Goal: Task Accomplishment & Management: Use online tool/utility

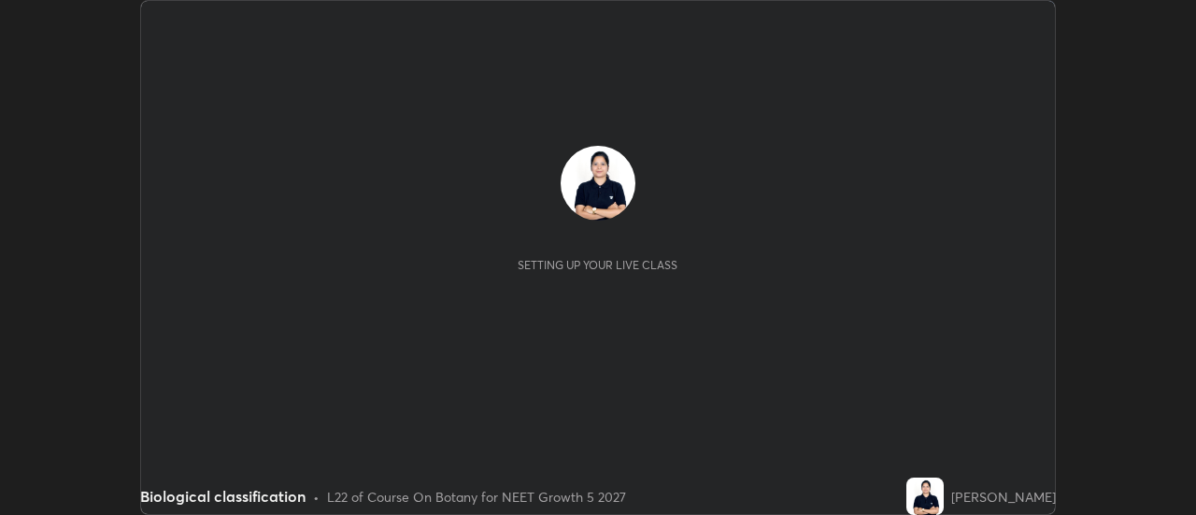
scroll to position [515, 1195]
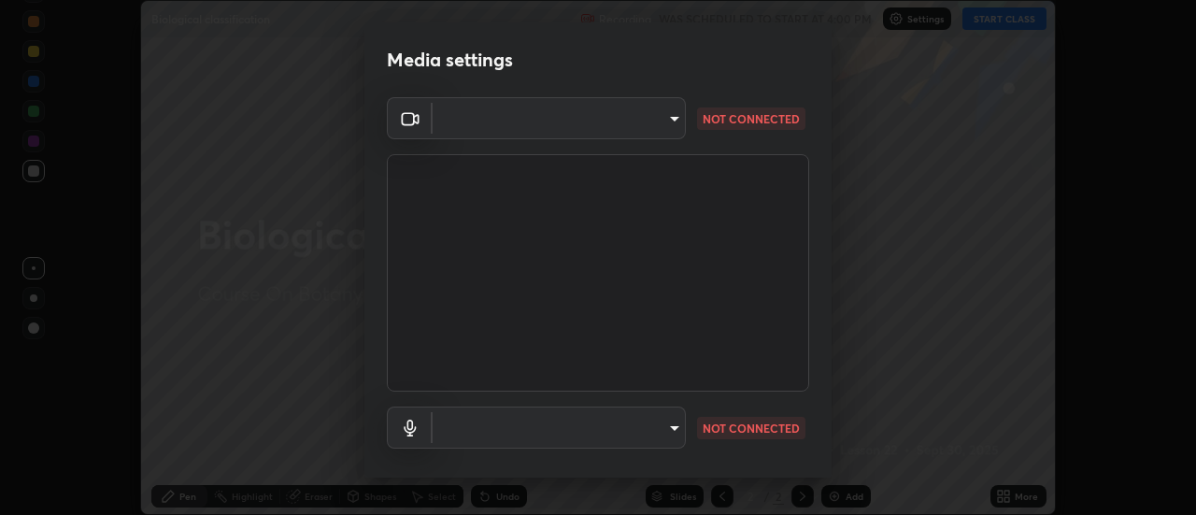
type input "c0318c2169e97be91d29acf291416a88c84fbbb6e6132cf31ff648c8cca26c2a"
type input "default"
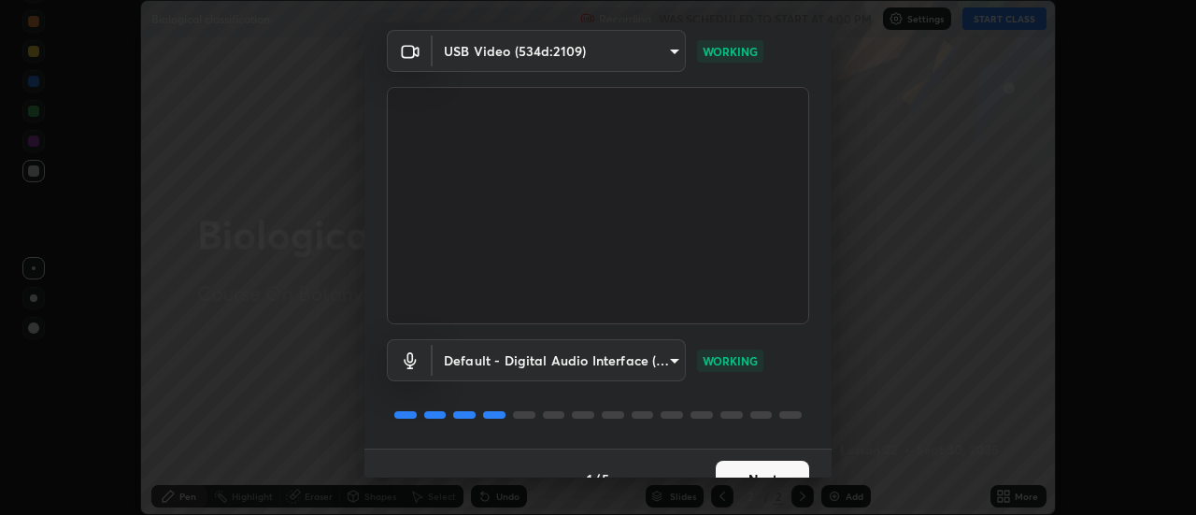
scroll to position [98, 0]
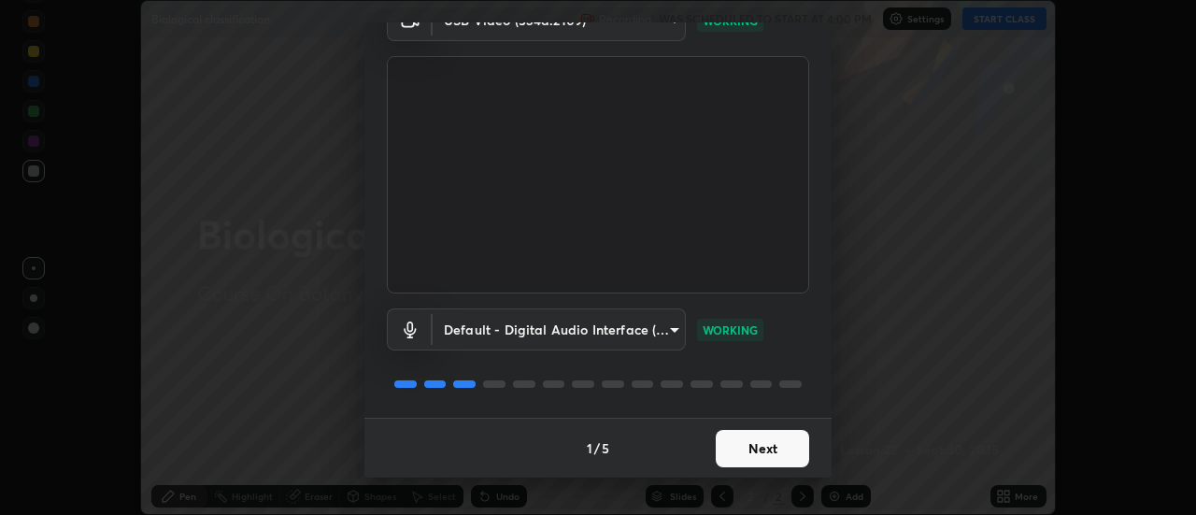
click at [734, 449] on button "Next" at bounding box center [762, 448] width 93 height 37
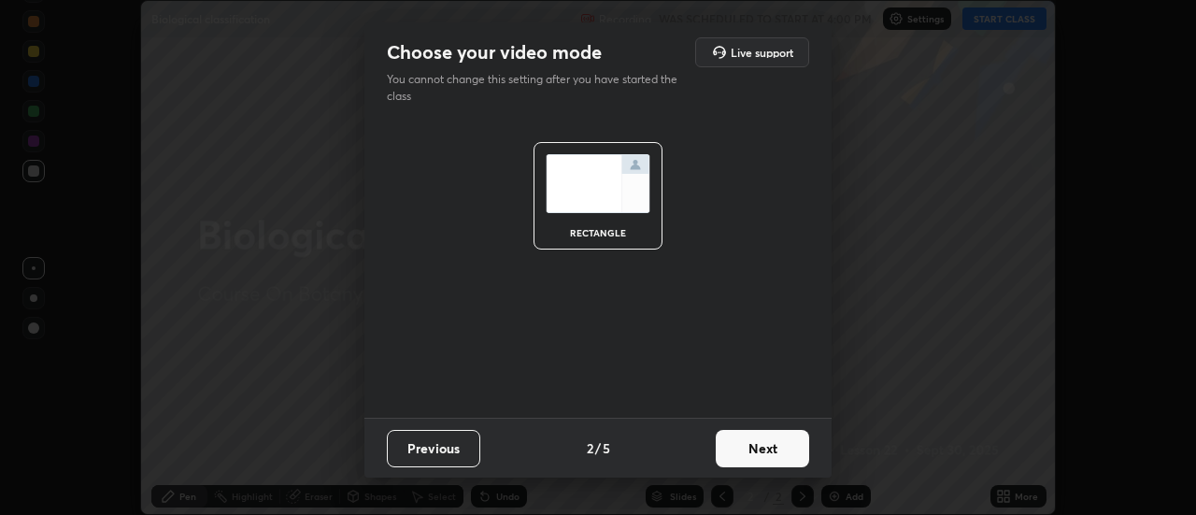
click at [740, 448] on button "Next" at bounding box center [762, 448] width 93 height 37
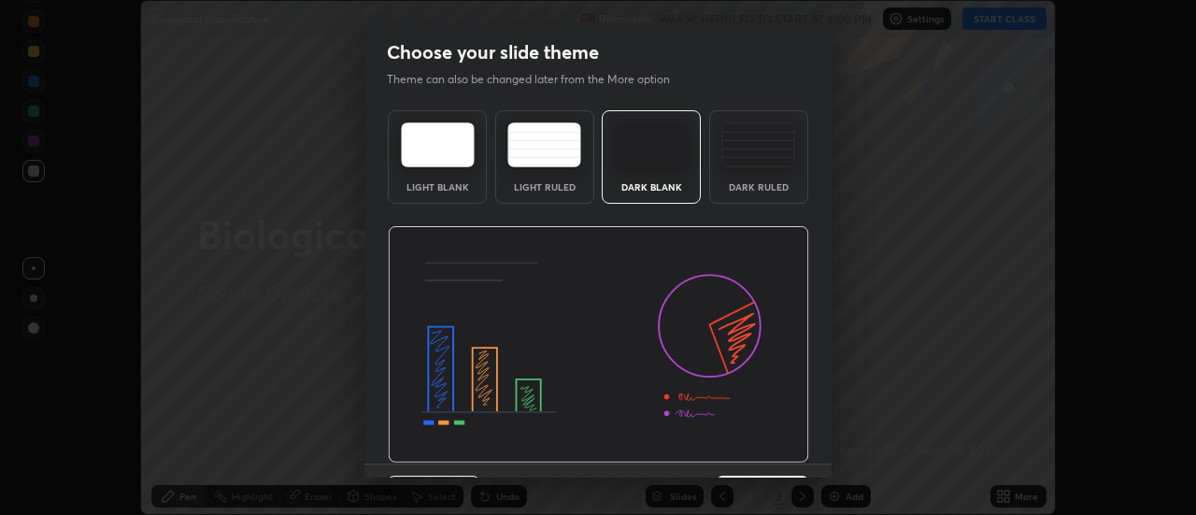
scroll to position [46, 0]
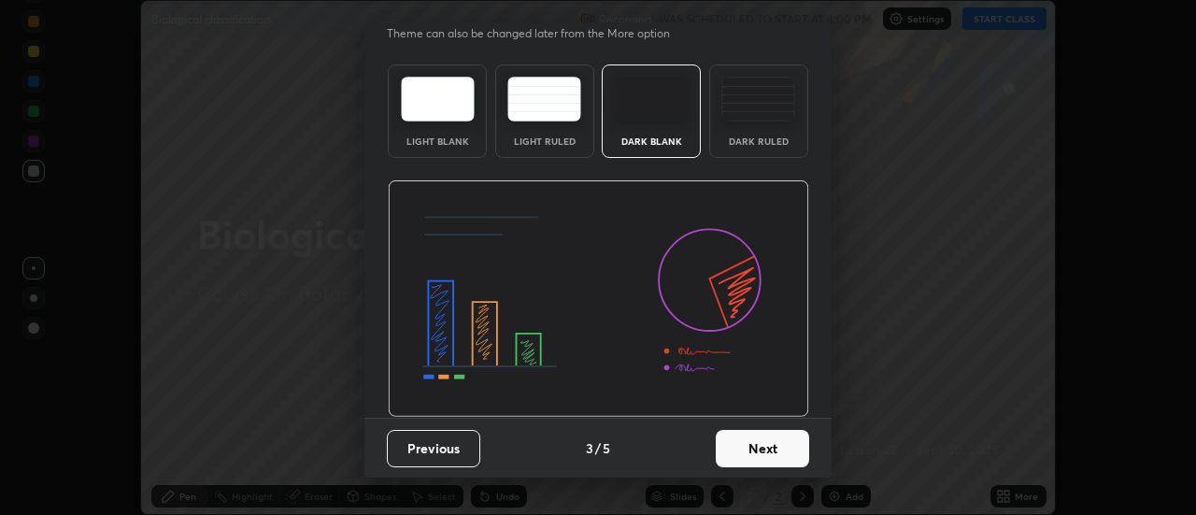
click at [732, 444] on button "Next" at bounding box center [762, 448] width 93 height 37
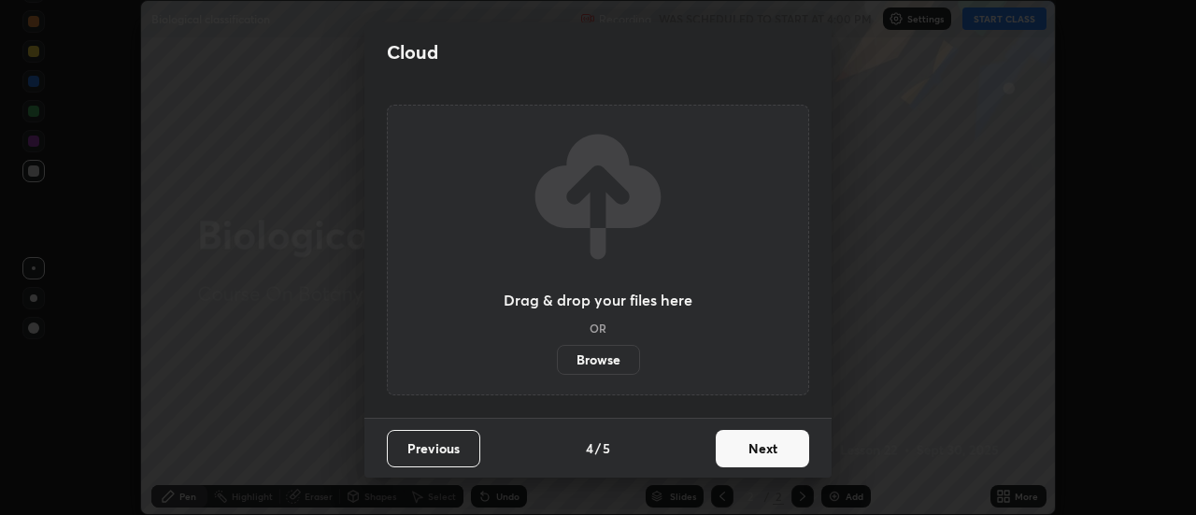
click at [757, 447] on button "Next" at bounding box center [762, 448] width 93 height 37
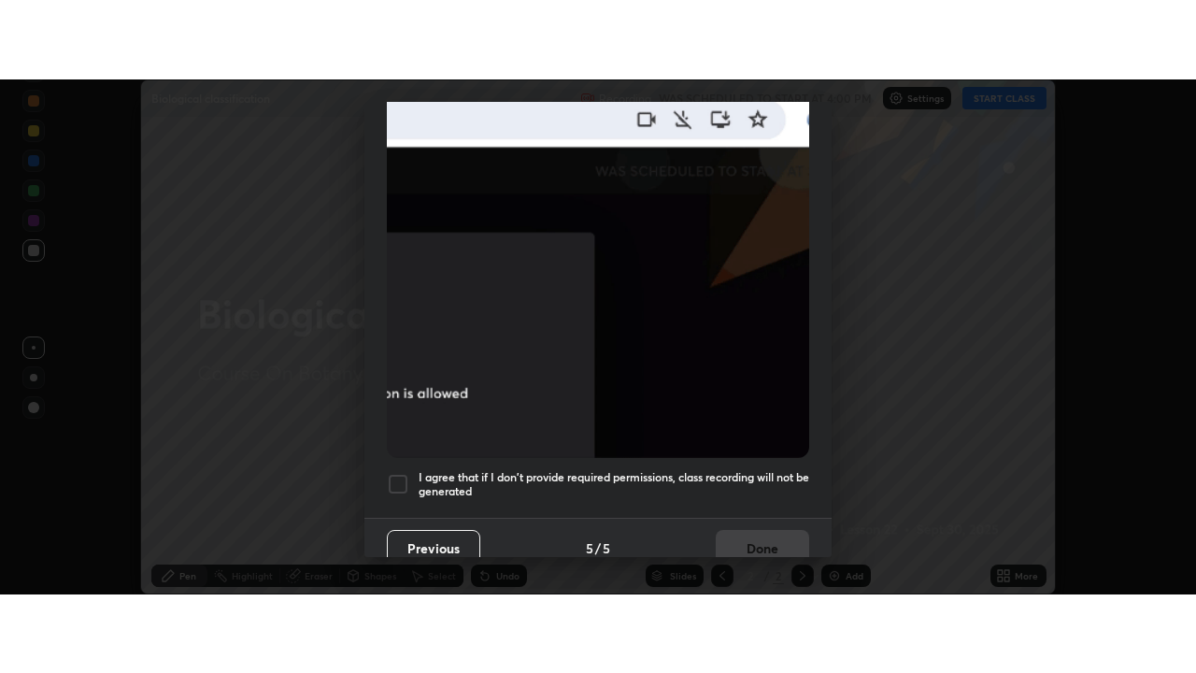
scroll to position [479, 0]
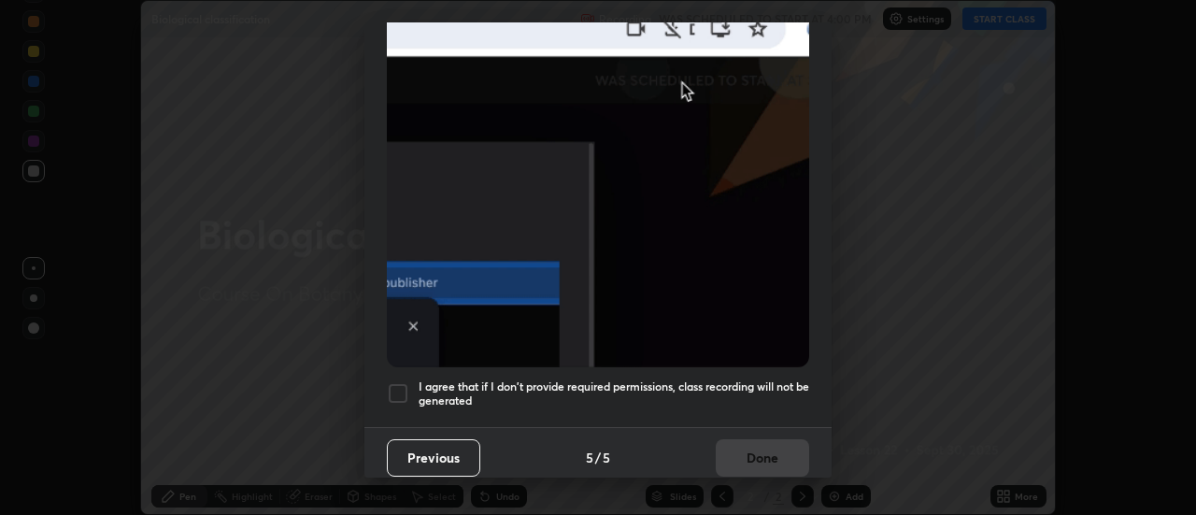
click at [401, 386] on div at bounding box center [398, 393] width 22 height 22
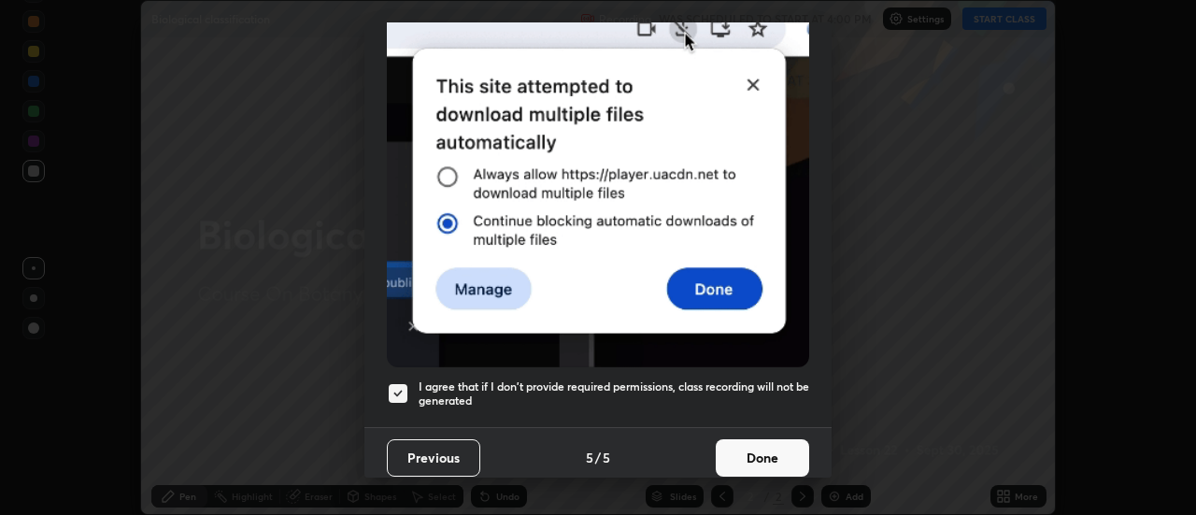
click at [733, 450] on button "Done" at bounding box center [762, 457] width 93 height 37
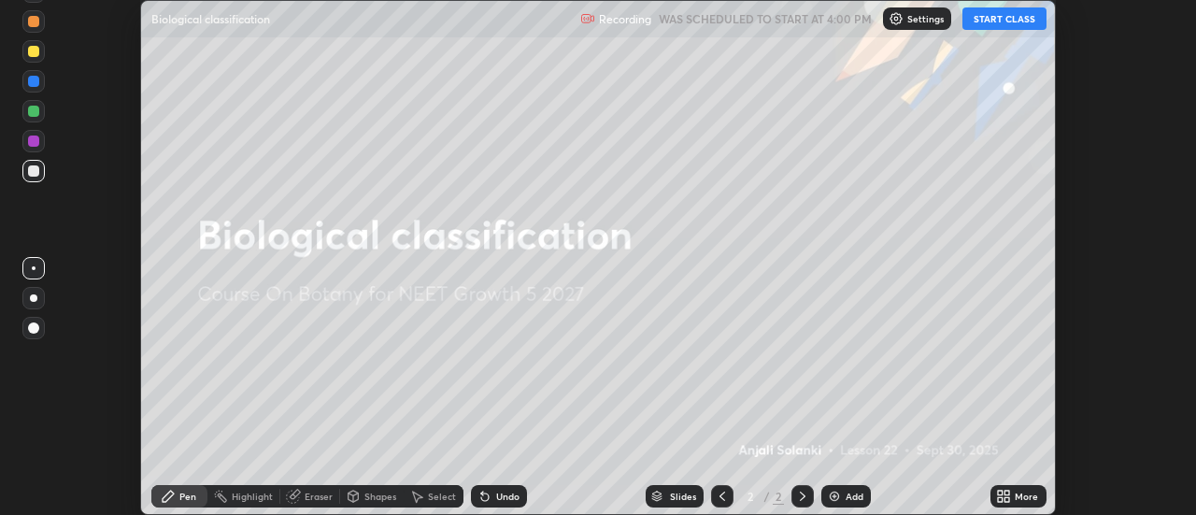
click at [1007, 18] on button "START CLASS" at bounding box center [1004, 18] width 84 height 22
click at [1000, 23] on button "START CLASS" at bounding box center [1004, 18] width 84 height 22
click at [1007, 492] on icon at bounding box center [1007, 493] width 5 height 5
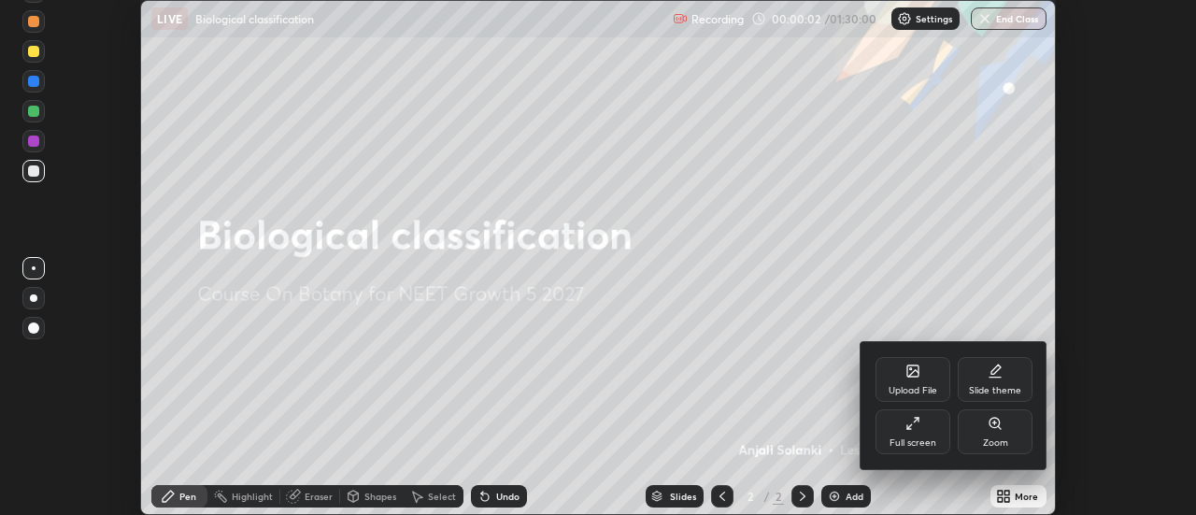
click at [916, 421] on icon at bounding box center [912, 423] width 15 height 15
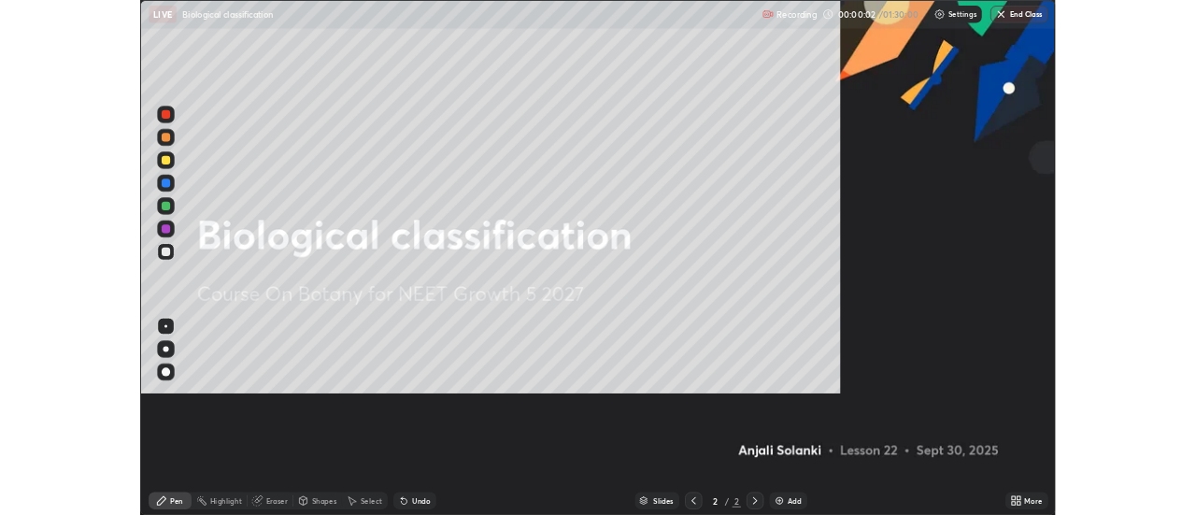
scroll to position [673, 1196]
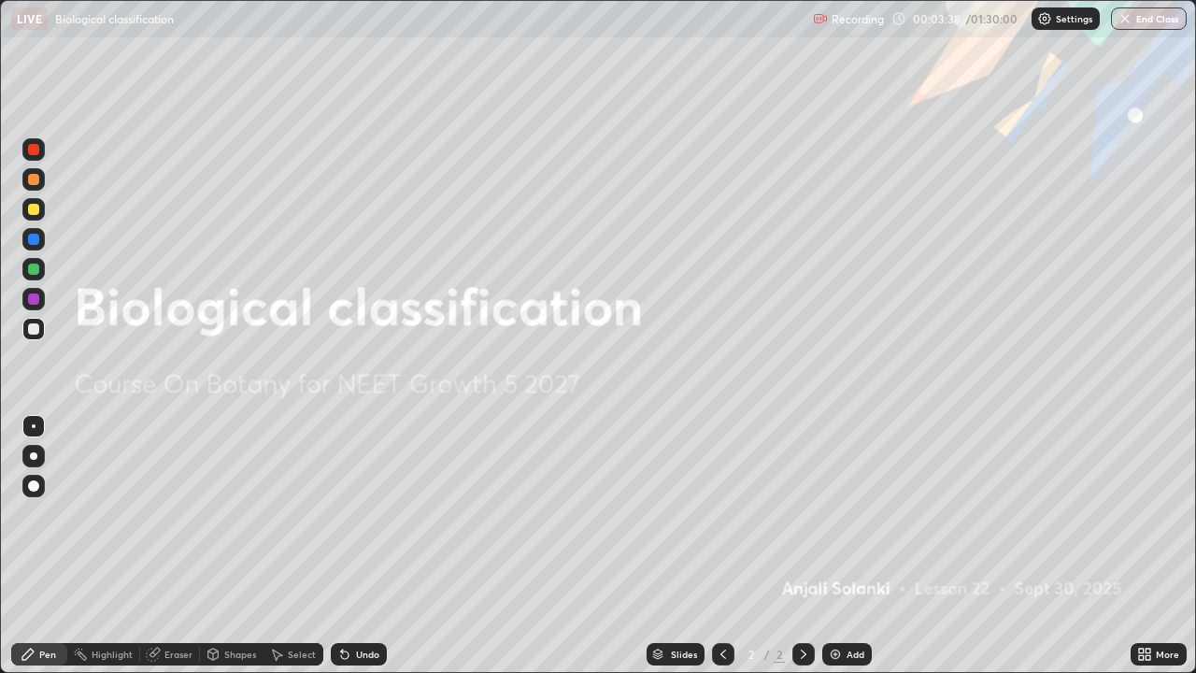
click at [836, 514] on img at bounding box center [835, 654] width 15 height 15
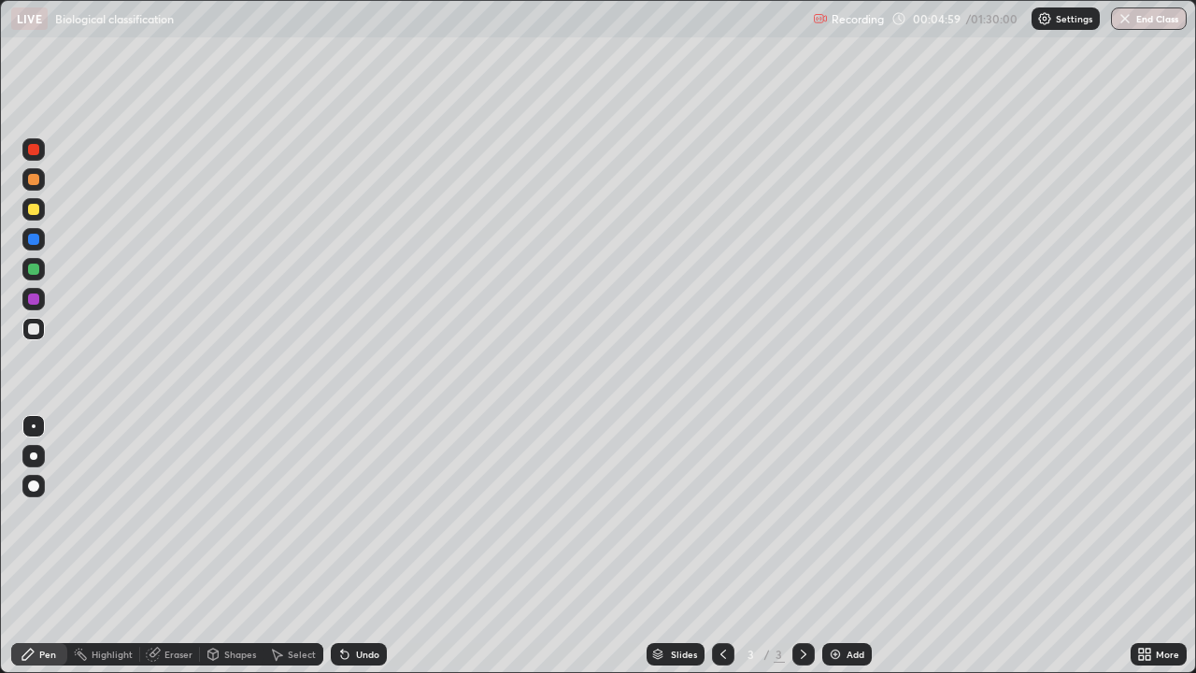
click at [44, 218] on div at bounding box center [33, 209] width 22 height 30
click at [1140, 514] on icon at bounding box center [1141, 650] width 5 height 5
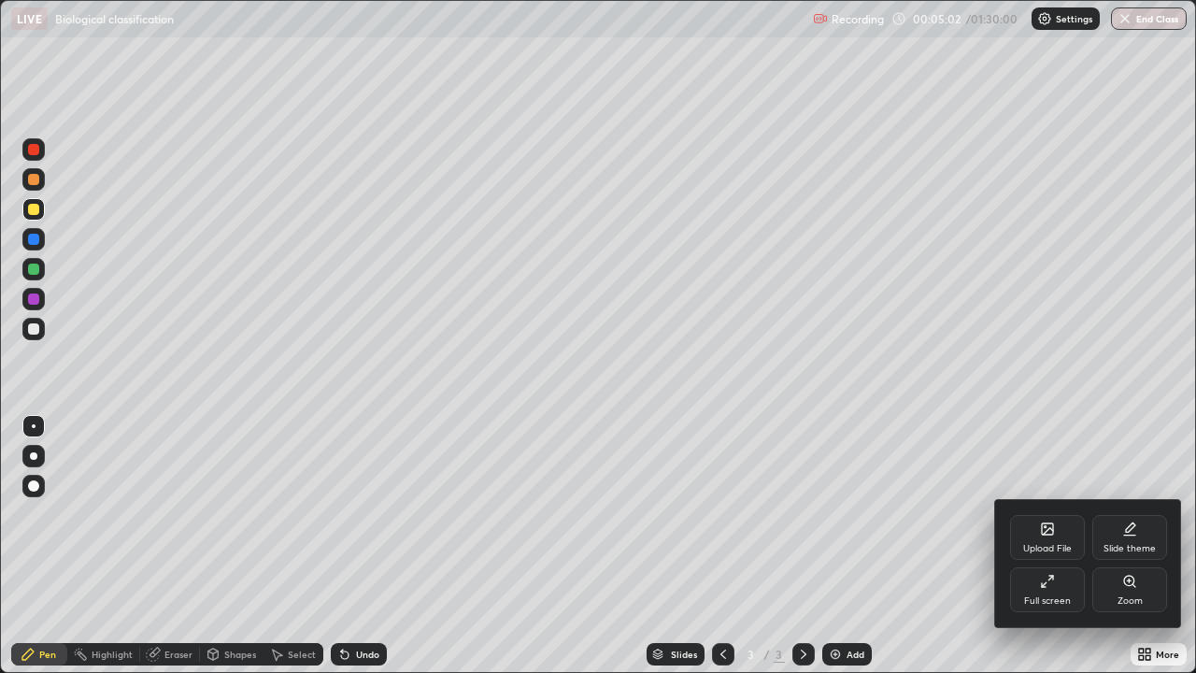
click at [1128, 514] on icon at bounding box center [1129, 528] width 15 height 15
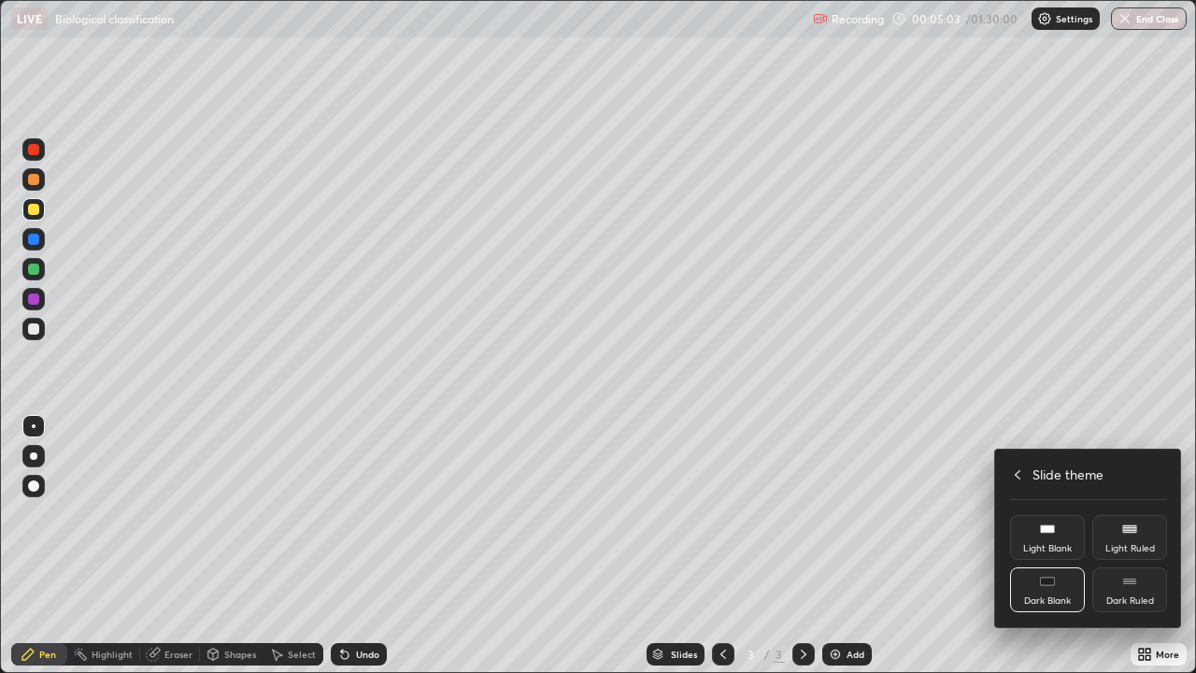
click at [1127, 514] on div "Dark Ruled" at bounding box center [1129, 589] width 75 height 45
click at [980, 514] on div at bounding box center [598, 336] width 1196 height 673
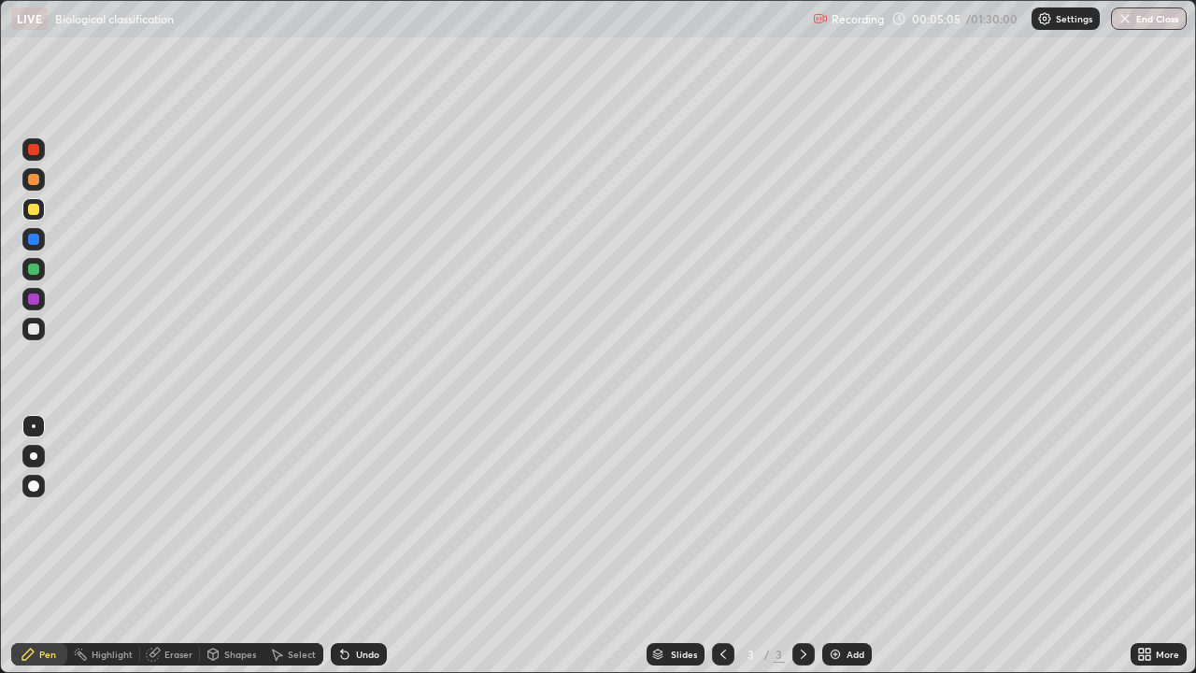
click at [724, 514] on icon at bounding box center [723, 654] width 15 height 15
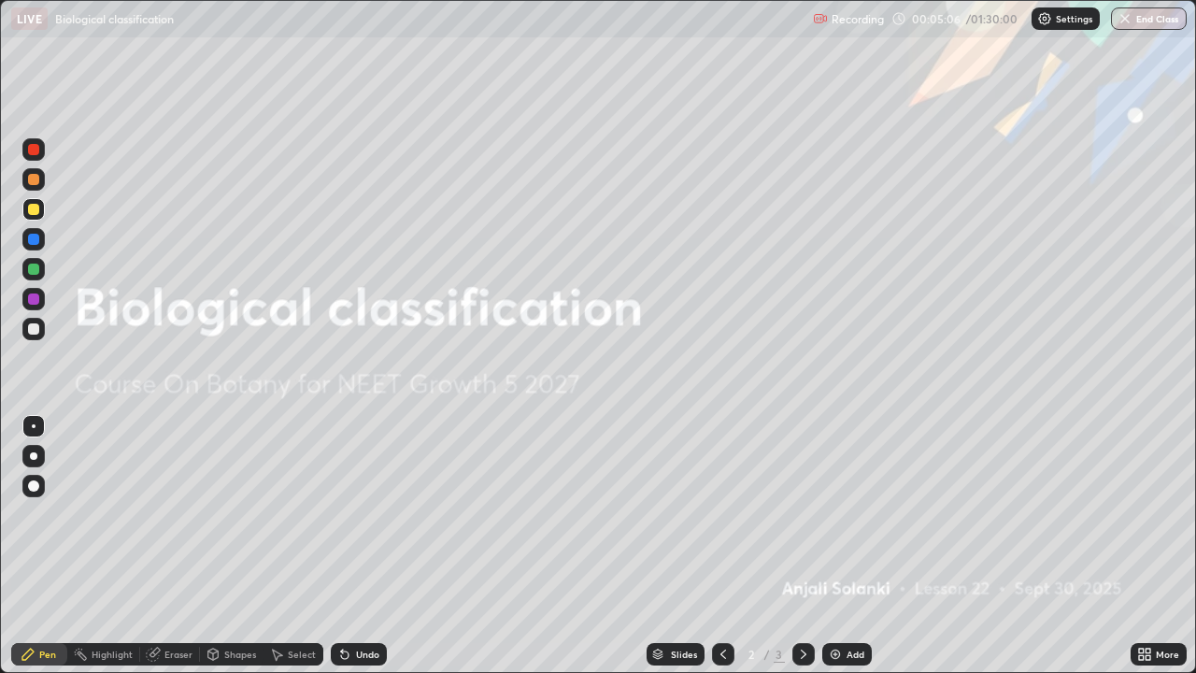
click at [802, 514] on icon at bounding box center [804, 653] width 6 height 9
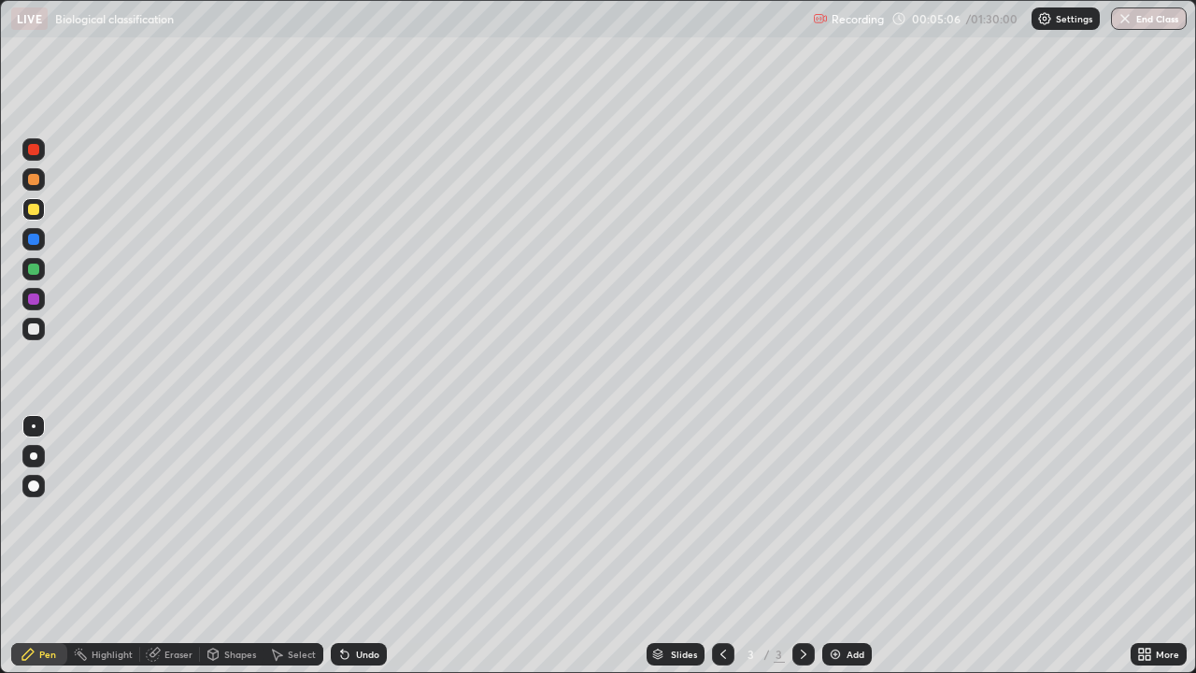
click at [804, 514] on icon at bounding box center [803, 654] width 15 height 15
click at [834, 514] on img at bounding box center [835, 654] width 15 height 15
click at [36, 207] on div at bounding box center [33, 209] width 11 height 11
click at [210, 514] on icon at bounding box center [213, 652] width 10 height 3
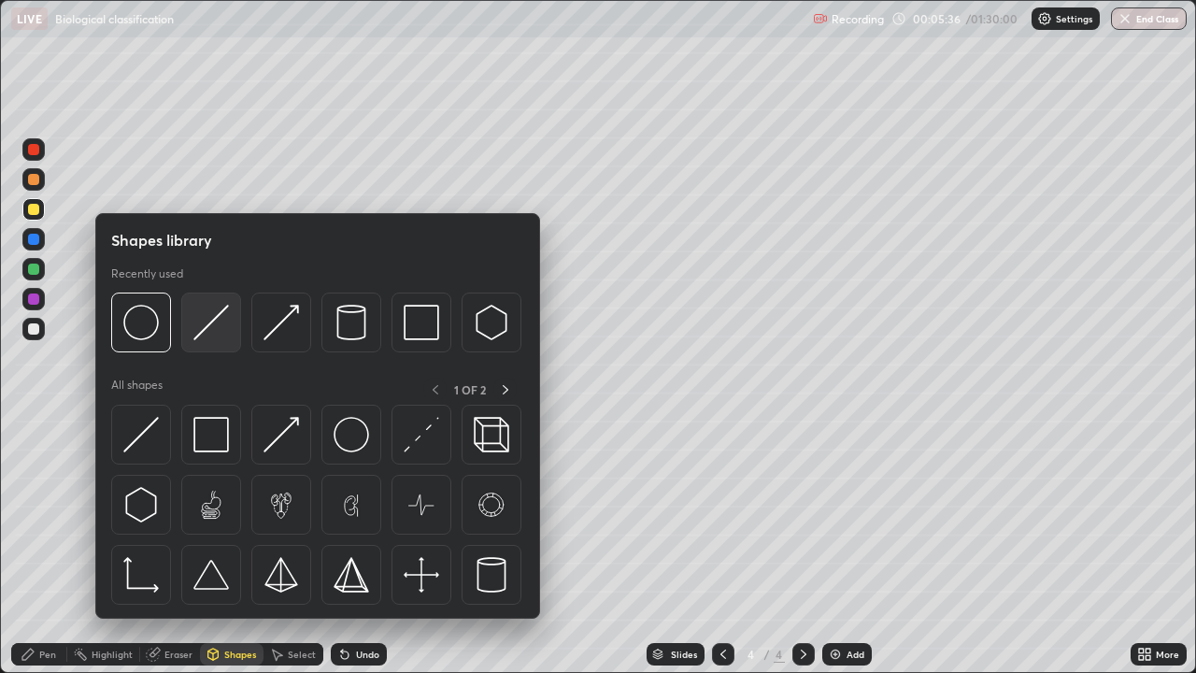
click at [206, 329] on img at bounding box center [211, 323] width 36 height 36
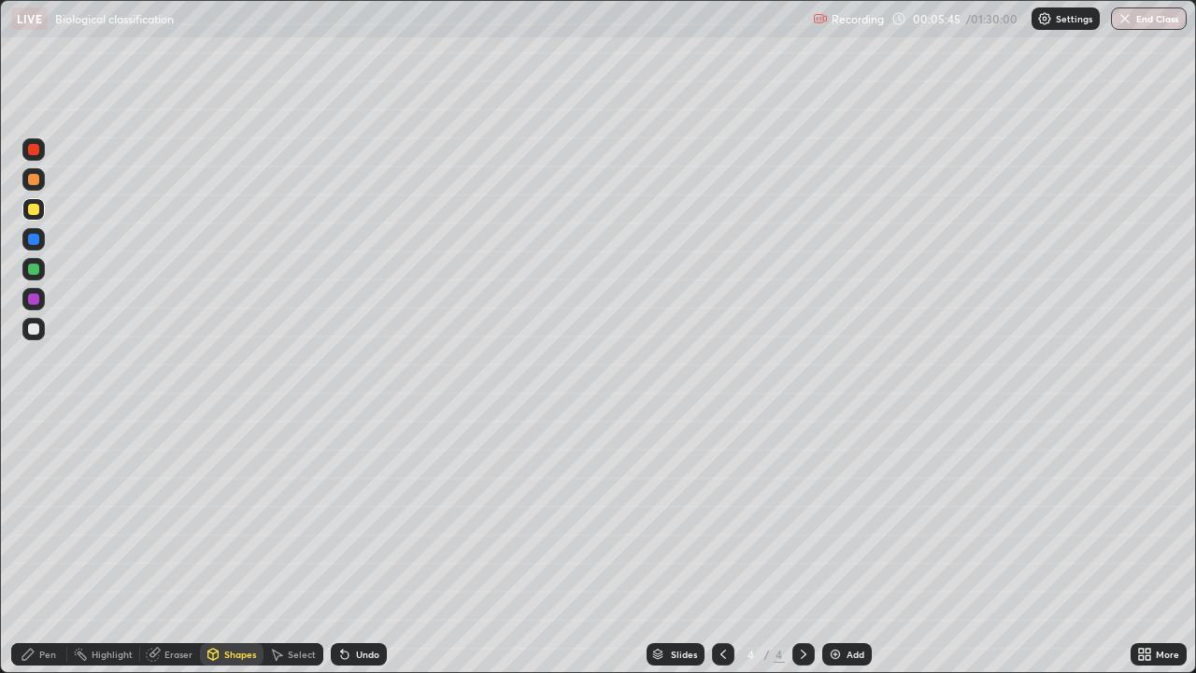
click at [342, 514] on icon at bounding box center [344, 654] width 7 height 7
click at [38, 514] on div "Pen" at bounding box center [39, 654] width 56 height 22
click at [31, 209] on div at bounding box center [33, 209] width 11 height 11
click at [218, 514] on icon at bounding box center [213, 654] width 15 height 15
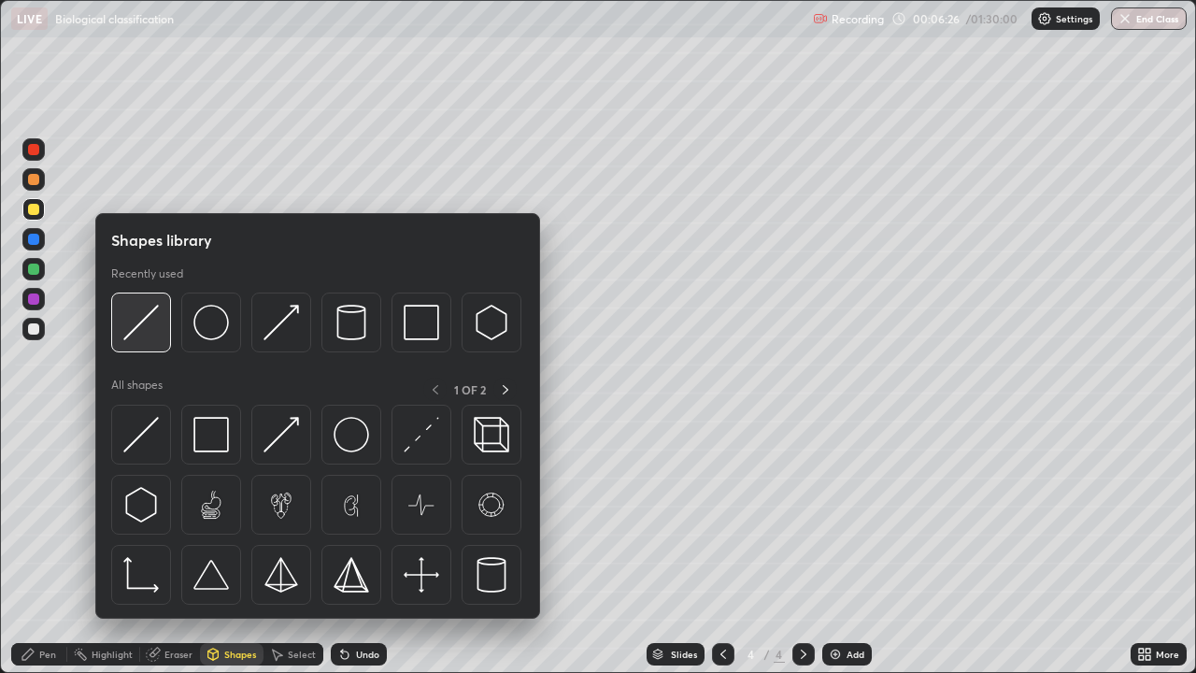
click at [149, 327] on img at bounding box center [141, 323] width 36 height 36
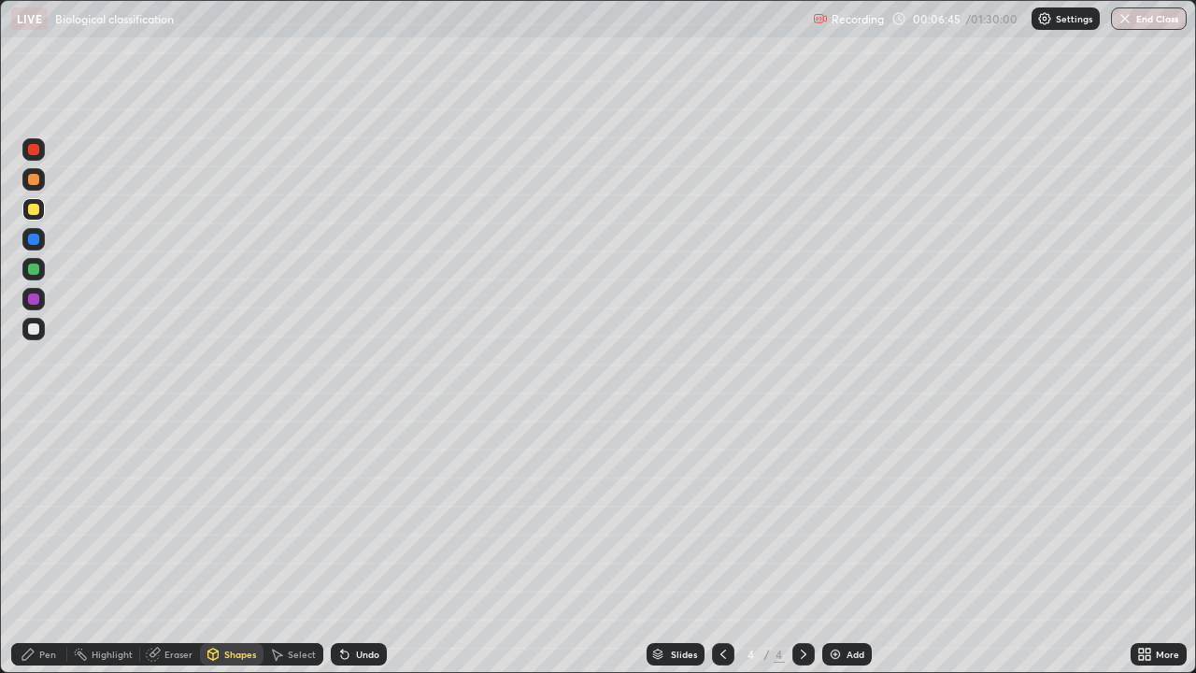
click at [40, 514] on div "Pen" at bounding box center [39, 654] width 56 height 22
click at [24, 332] on div at bounding box center [33, 329] width 22 height 22
click at [1145, 514] on icon at bounding box center [1144, 654] width 15 height 15
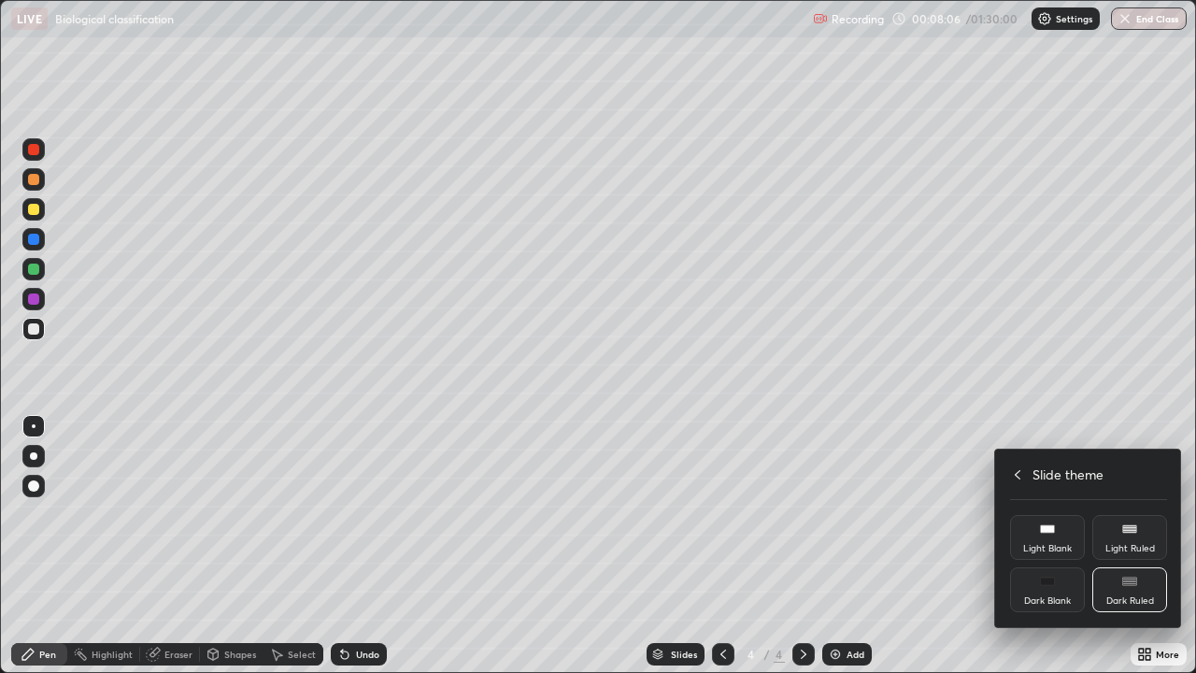
click at [1018, 479] on icon at bounding box center [1017, 474] width 15 height 15
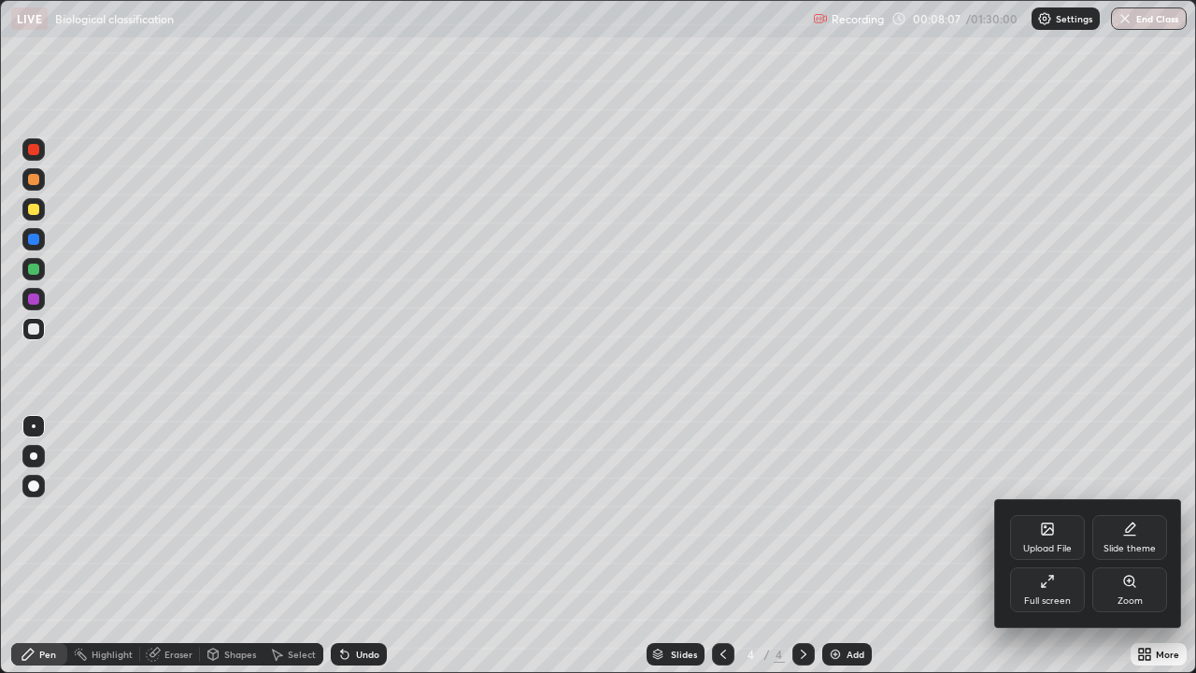
click at [1042, 514] on icon at bounding box center [1044, 584] width 5 height 5
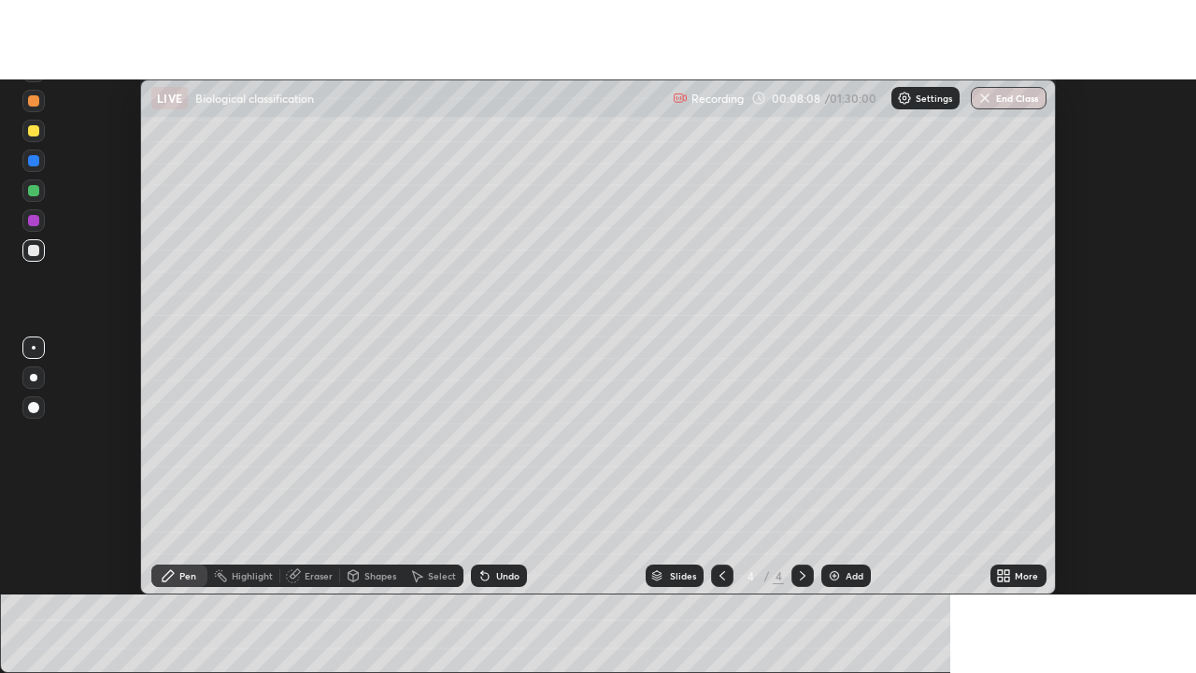
scroll to position [92919, 92238]
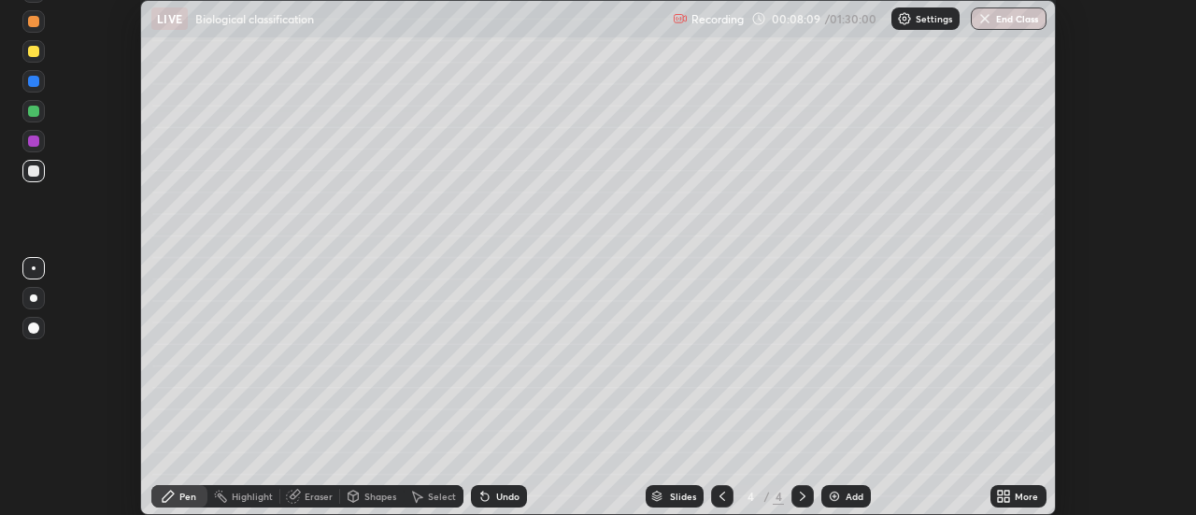
click at [1002, 497] on icon at bounding box center [1000, 499] width 5 height 5
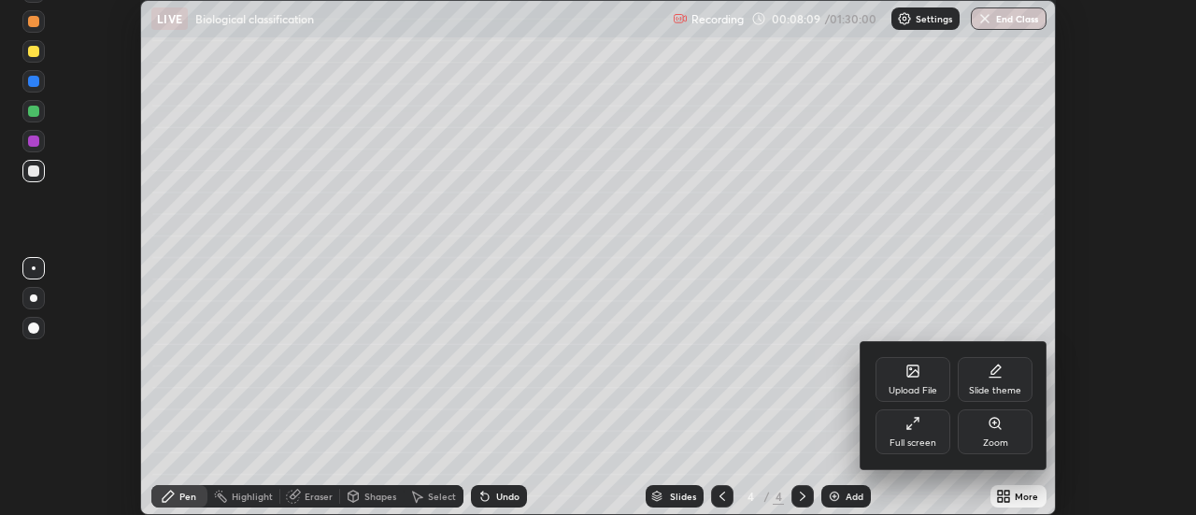
click at [913, 426] on icon at bounding box center [912, 423] width 15 height 15
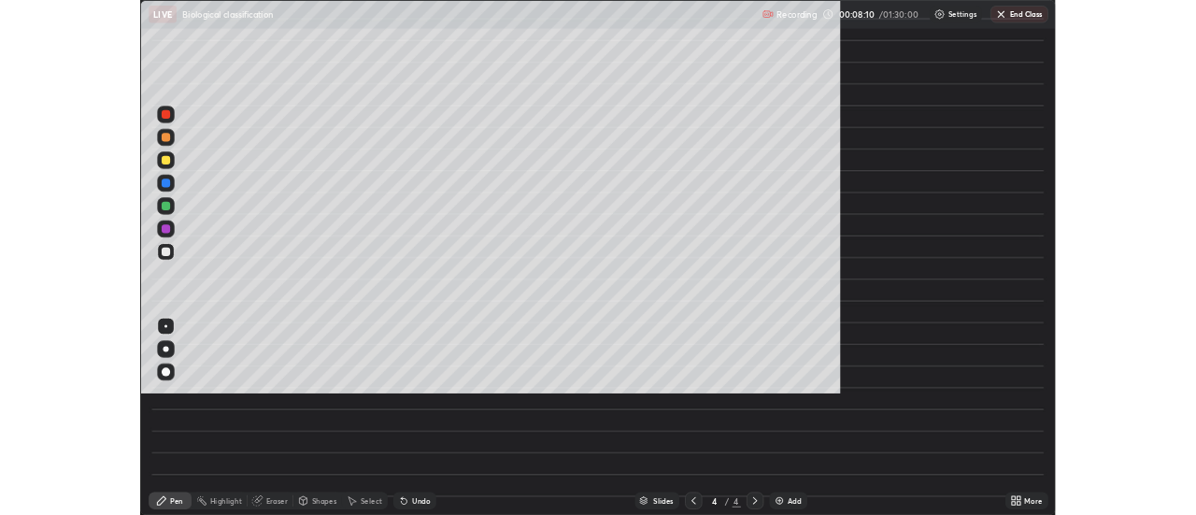
scroll to position [673, 1196]
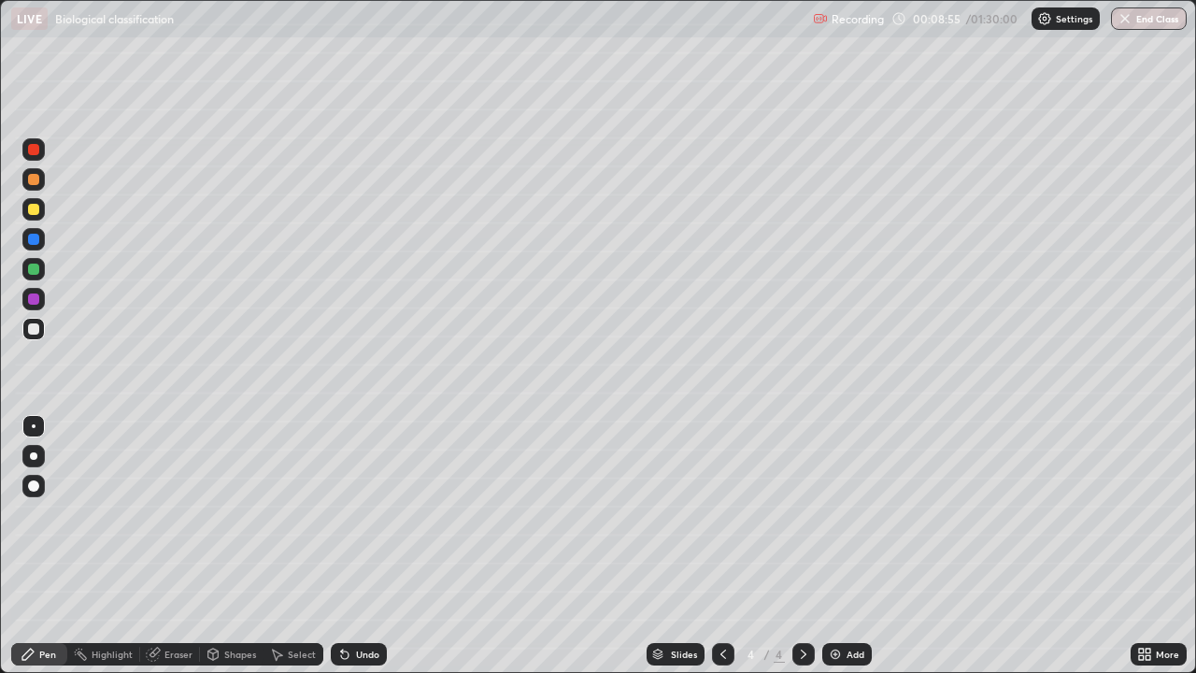
click at [34, 208] on div at bounding box center [33, 209] width 11 height 11
click at [27, 335] on div at bounding box center [33, 329] width 22 height 22
click at [343, 514] on icon at bounding box center [344, 654] width 7 height 7
click at [342, 514] on icon at bounding box center [344, 654] width 7 height 7
click at [34, 326] on div at bounding box center [33, 328] width 11 height 11
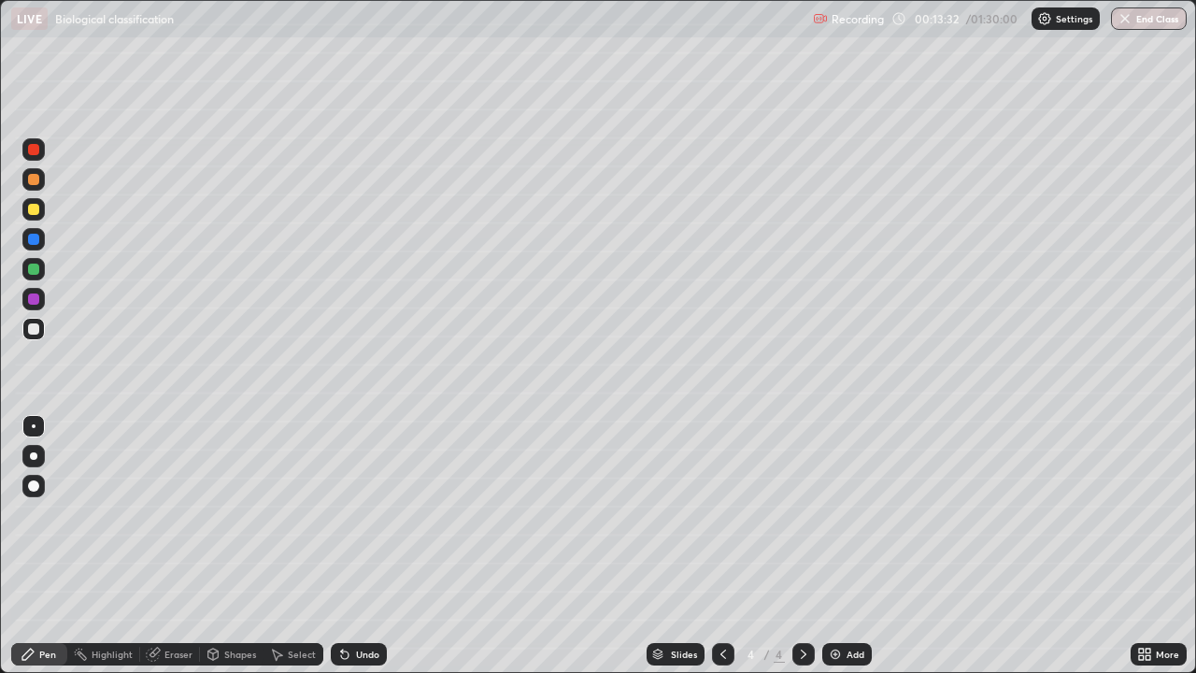
click at [37, 213] on div at bounding box center [33, 209] width 11 height 11
click at [35, 333] on div at bounding box center [33, 328] width 11 height 11
click at [35, 207] on div at bounding box center [33, 209] width 11 height 11
click at [31, 331] on div at bounding box center [33, 328] width 11 height 11
click at [167, 514] on div "Eraser" at bounding box center [178, 653] width 28 height 9
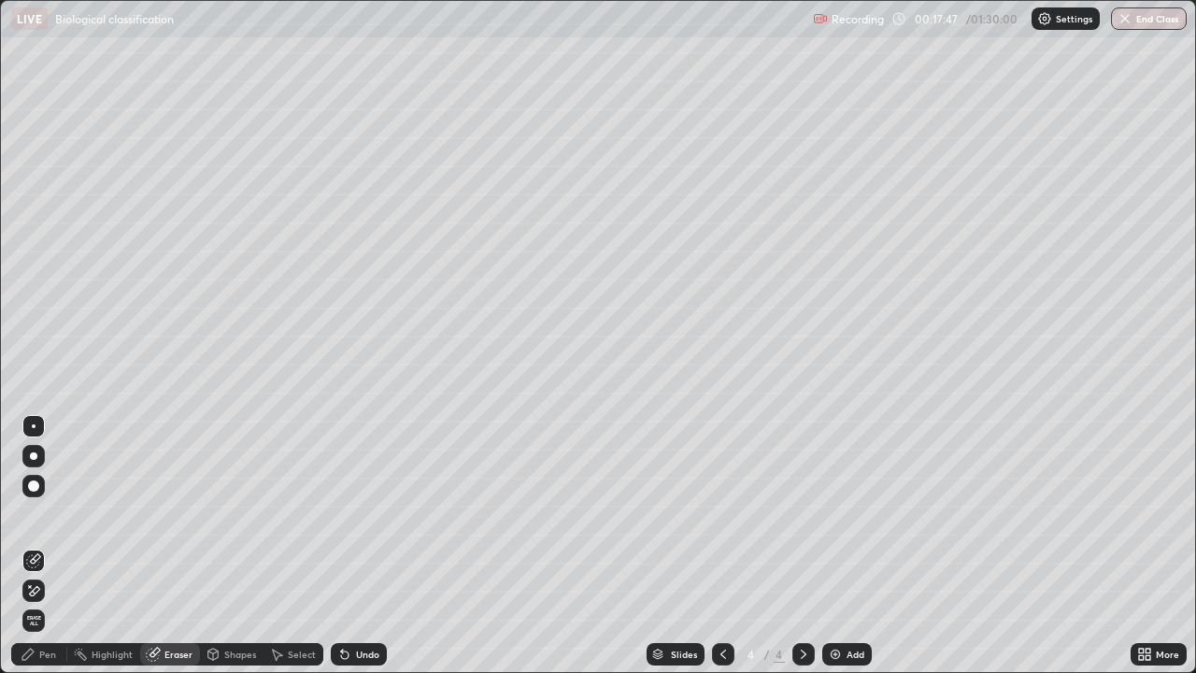
click at [43, 514] on div "Pen" at bounding box center [47, 653] width 17 height 9
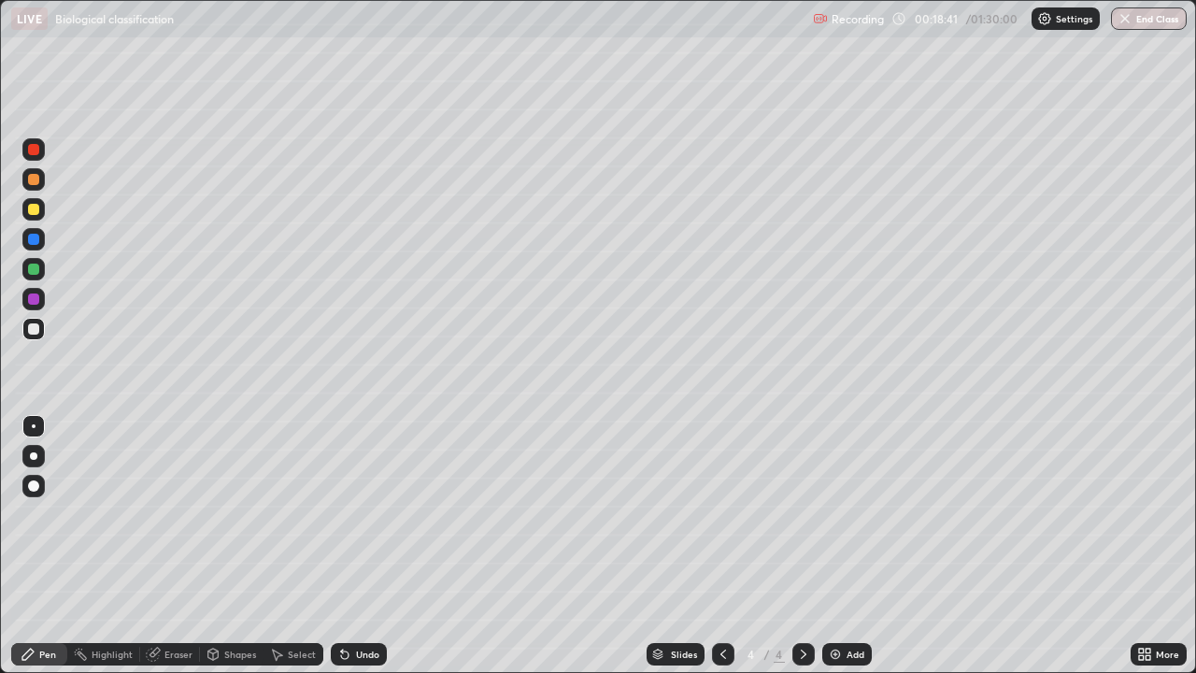
click at [43, 296] on div at bounding box center [33, 299] width 22 height 22
click at [835, 514] on img at bounding box center [835, 654] width 15 height 15
click at [38, 209] on div at bounding box center [33, 209] width 11 height 11
click at [33, 214] on div at bounding box center [33, 209] width 11 height 11
click at [31, 331] on div at bounding box center [33, 328] width 11 height 11
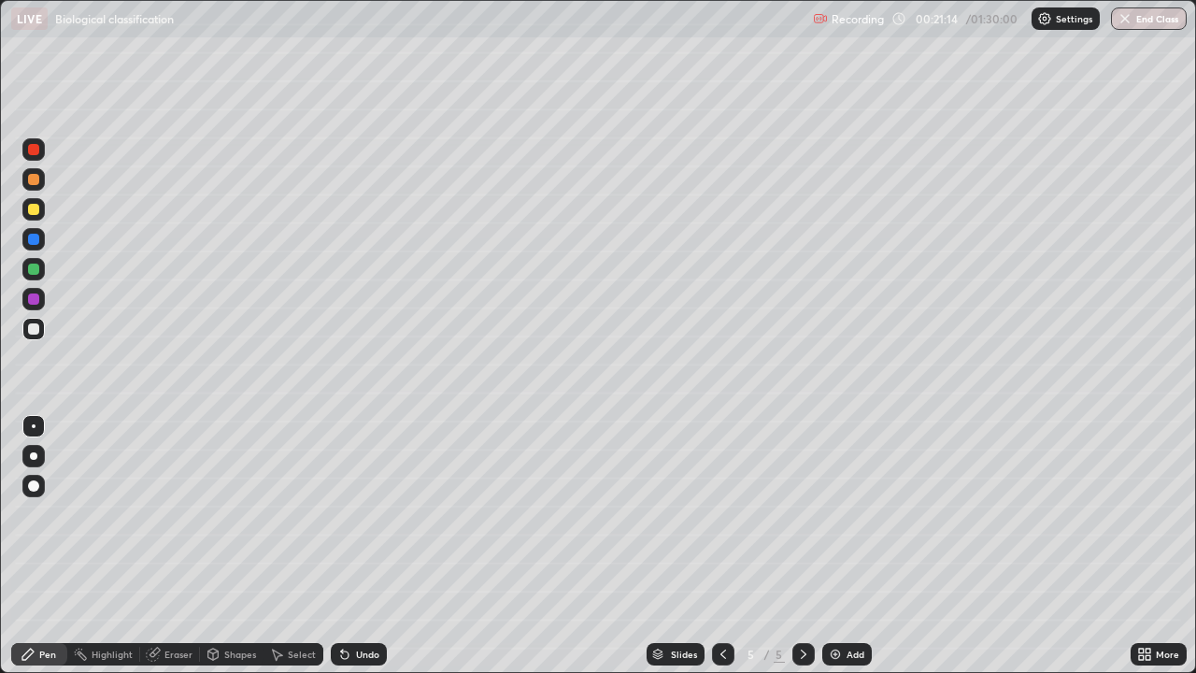
click at [30, 328] on div at bounding box center [33, 328] width 11 height 11
click at [29, 209] on div at bounding box center [33, 209] width 11 height 11
click at [38, 241] on div at bounding box center [33, 239] width 11 height 11
click at [22, 333] on div at bounding box center [33, 329] width 22 height 22
click at [280, 514] on icon at bounding box center [276, 654] width 15 height 15
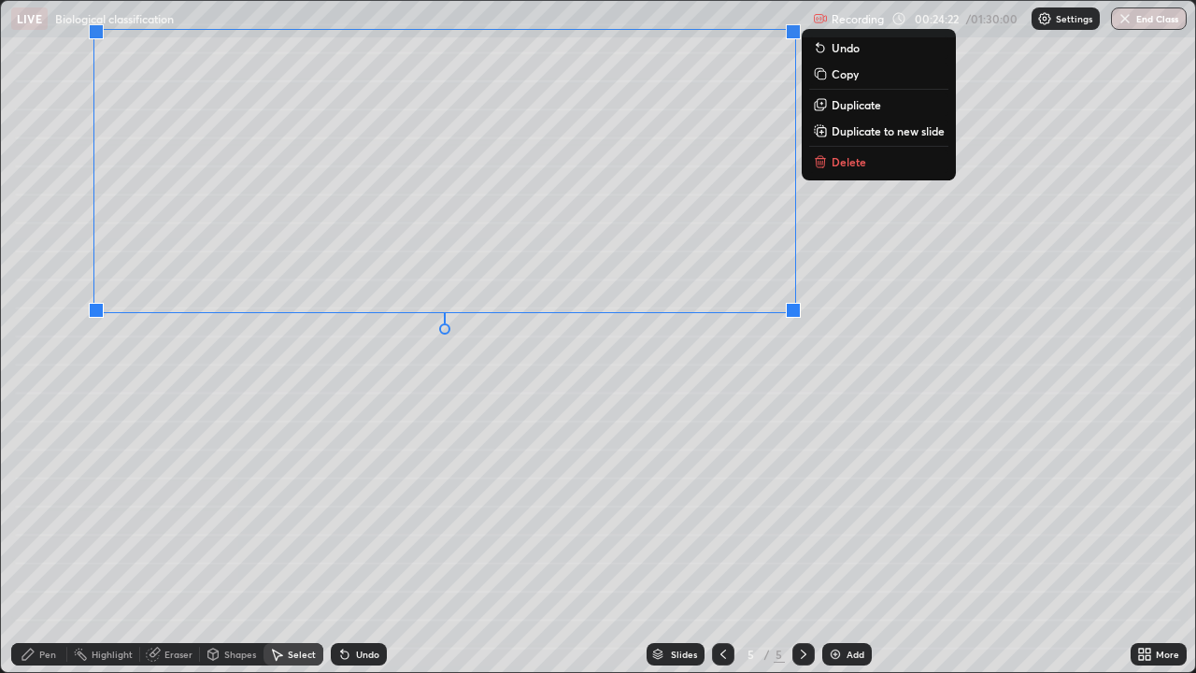
click at [31, 514] on icon at bounding box center [27, 653] width 11 height 11
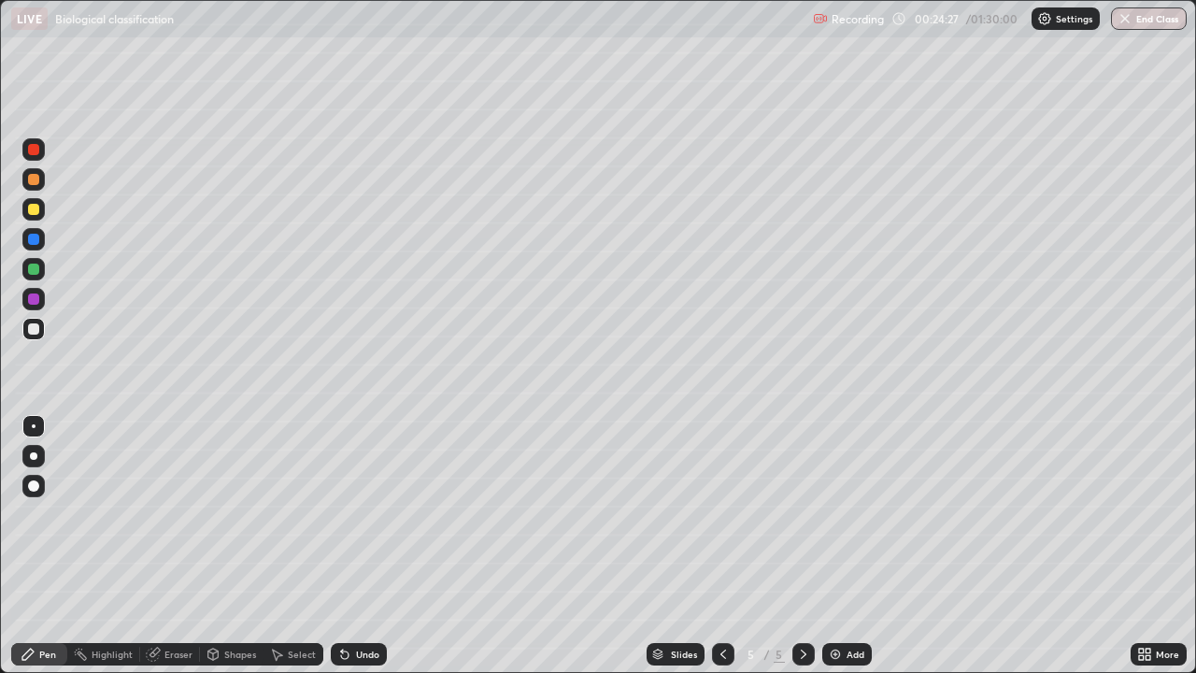
click at [25, 514] on icon at bounding box center [28, 654] width 15 height 15
click at [31, 211] on div at bounding box center [33, 209] width 11 height 11
click at [35, 333] on div at bounding box center [33, 328] width 11 height 11
click at [37, 212] on div at bounding box center [33, 209] width 11 height 11
click at [32, 330] on div at bounding box center [33, 328] width 11 height 11
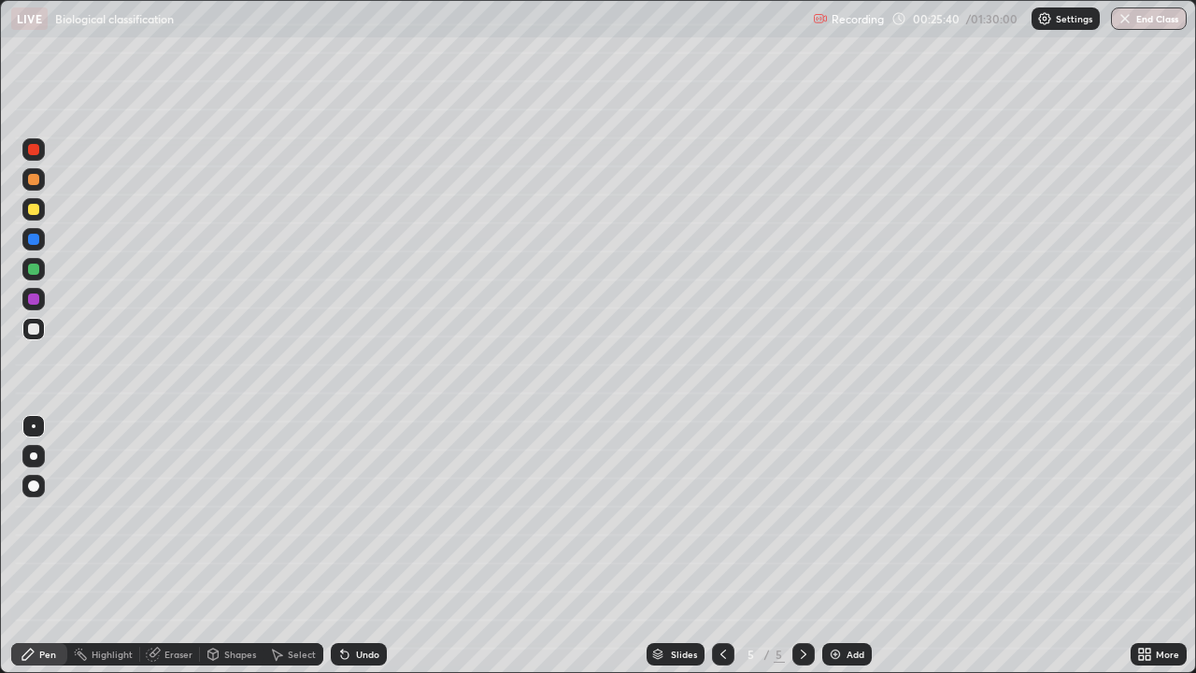
click at [41, 153] on div at bounding box center [33, 149] width 22 height 22
click at [35, 209] on div at bounding box center [33, 209] width 11 height 11
click at [33, 329] on div at bounding box center [33, 328] width 11 height 11
click at [34, 207] on div at bounding box center [33, 209] width 11 height 11
click at [33, 334] on div at bounding box center [33, 328] width 11 height 11
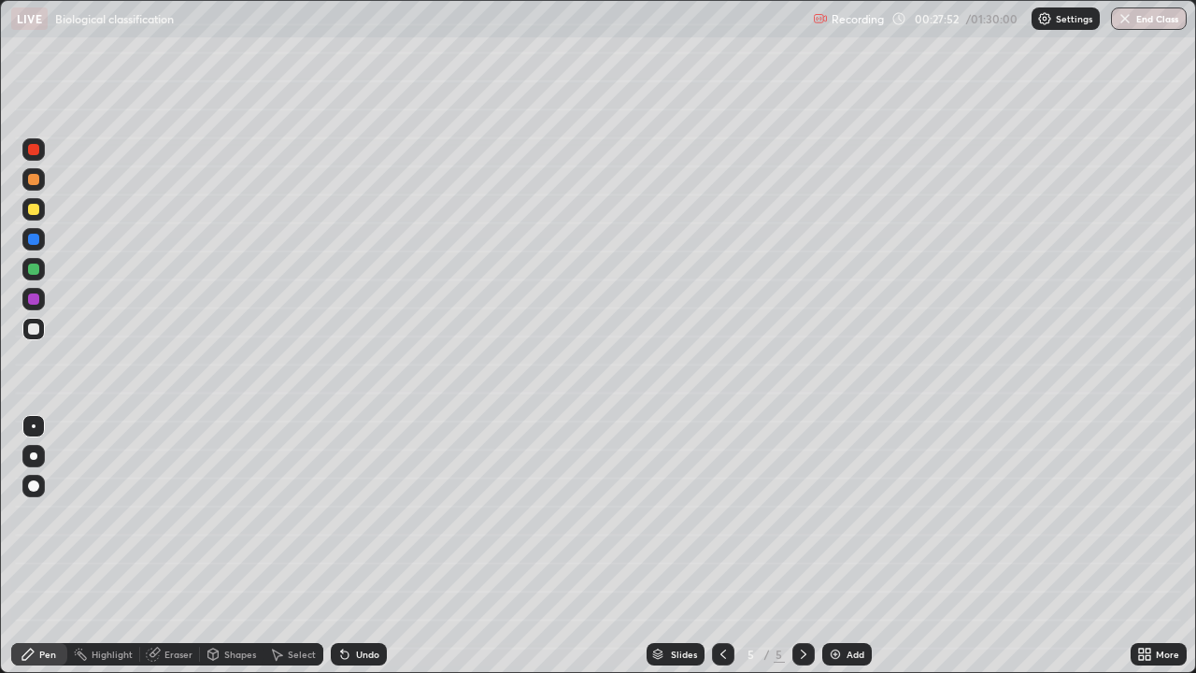
click at [1141, 514] on icon at bounding box center [1141, 650] width 5 height 5
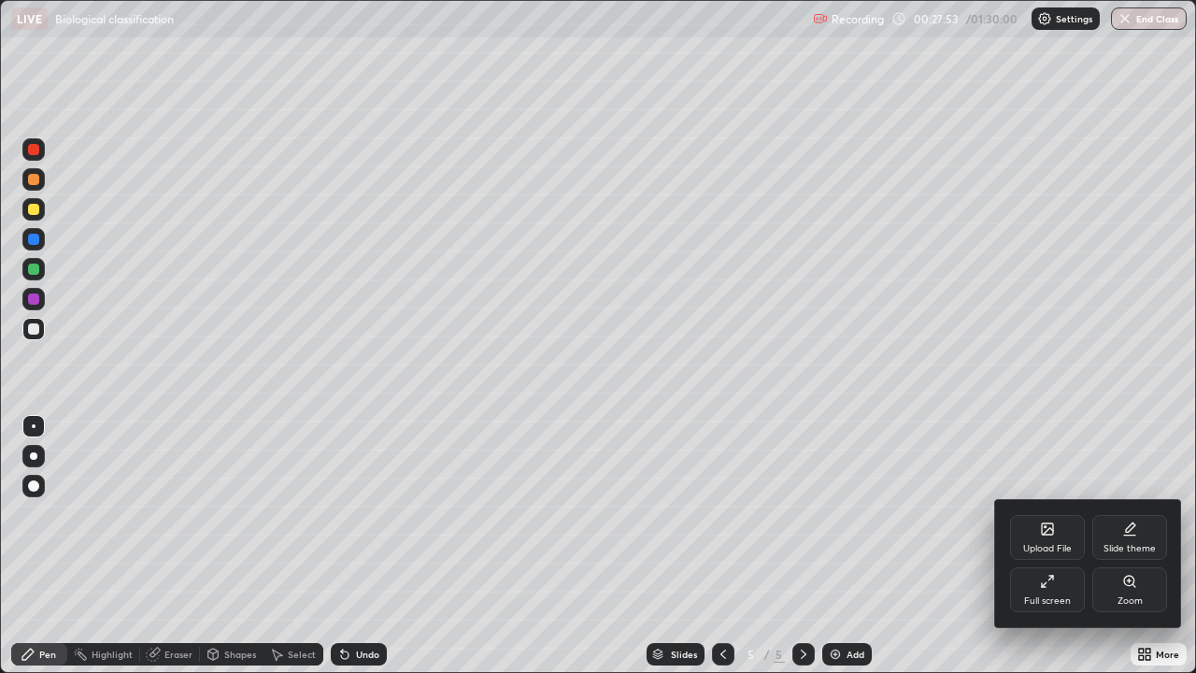
click at [1044, 514] on icon at bounding box center [1047, 581] width 15 height 15
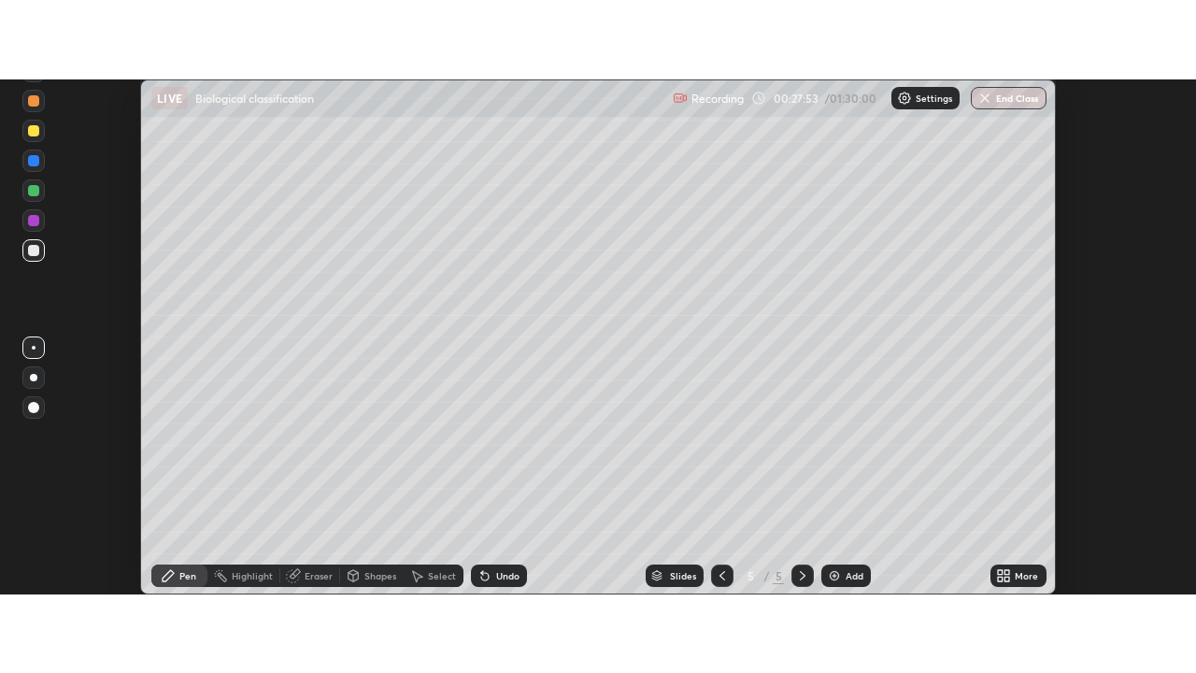
scroll to position [92919, 92238]
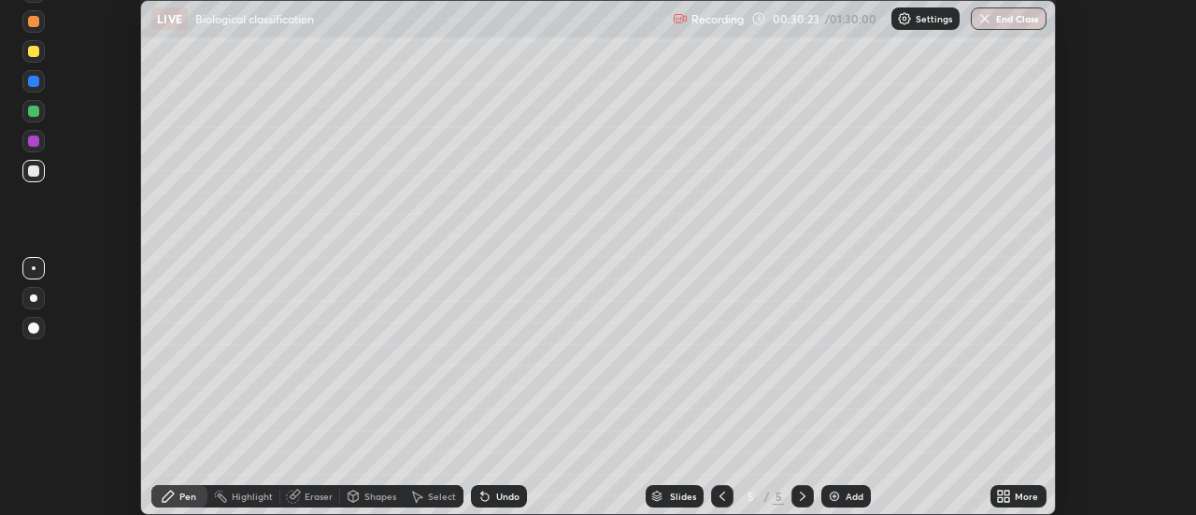
click at [477, 492] on icon at bounding box center [484, 496] width 15 height 15
click at [481, 493] on icon at bounding box center [484, 496] width 7 height 7
click at [808, 478] on div at bounding box center [802, 495] width 22 height 37
click at [1008, 492] on icon at bounding box center [1007, 493] width 5 height 5
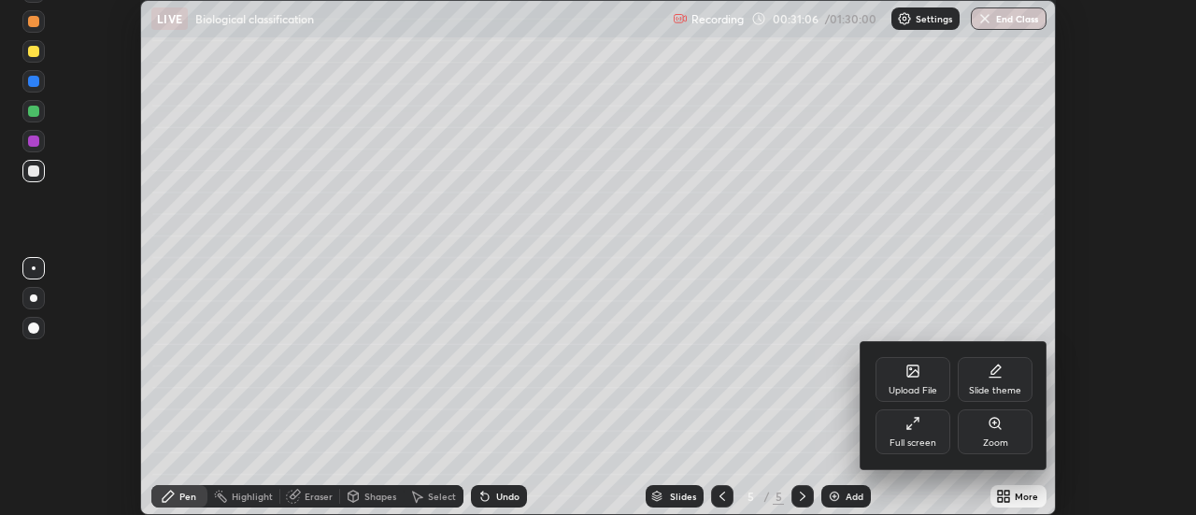
click at [915, 422] on icon at bounding box center [912, 423] width 15 height 15
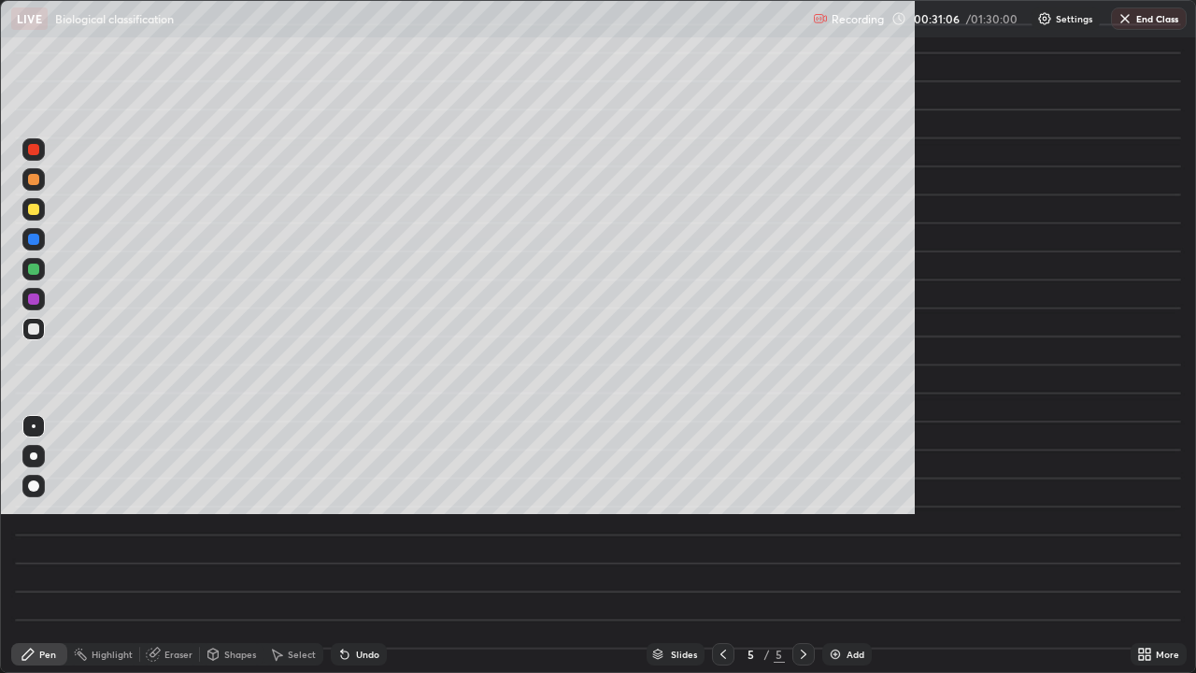
scroll to position [673, 1196]
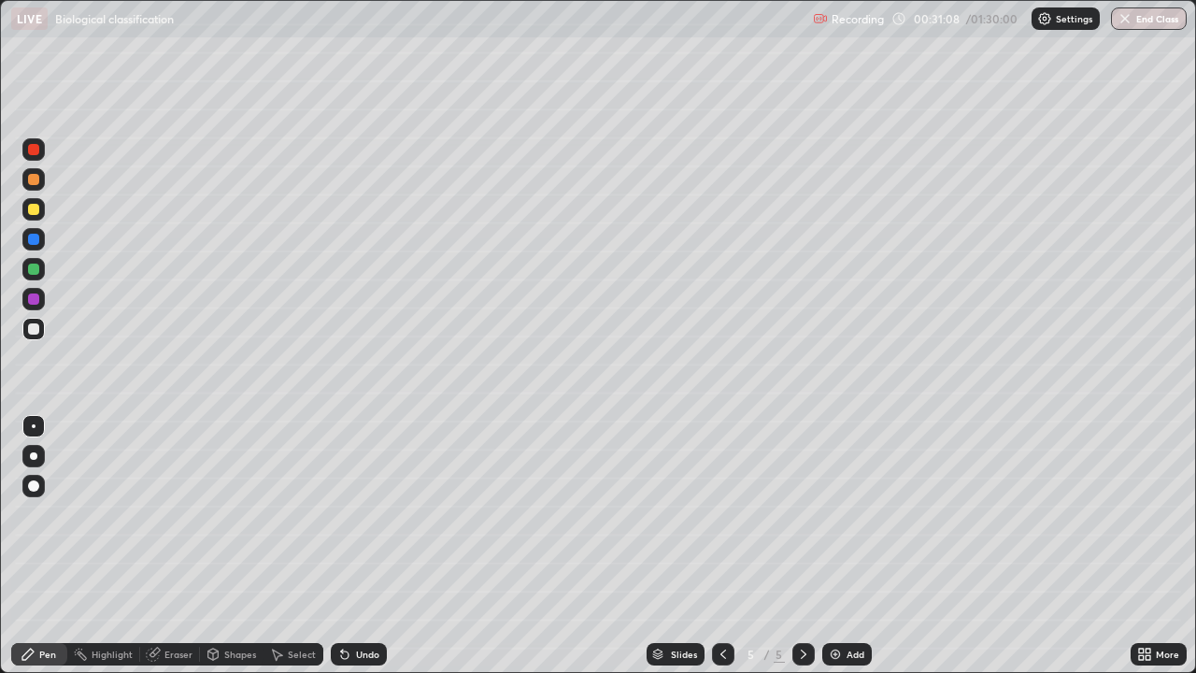
click at [37, 210] on div at bounding box center [33, 209] width 11 height 11
click at [42, 332] on div at bounding box center [33, 329] width 22 height 22
click at [34, 210] on div at bounding box center [33, 209] width 11 height 11
click at [34, 426] on div at bounding box center [34, 426] width 4 height 4
click at [344, 514] on icon at bounding box center [344, 654] width 15 height 15
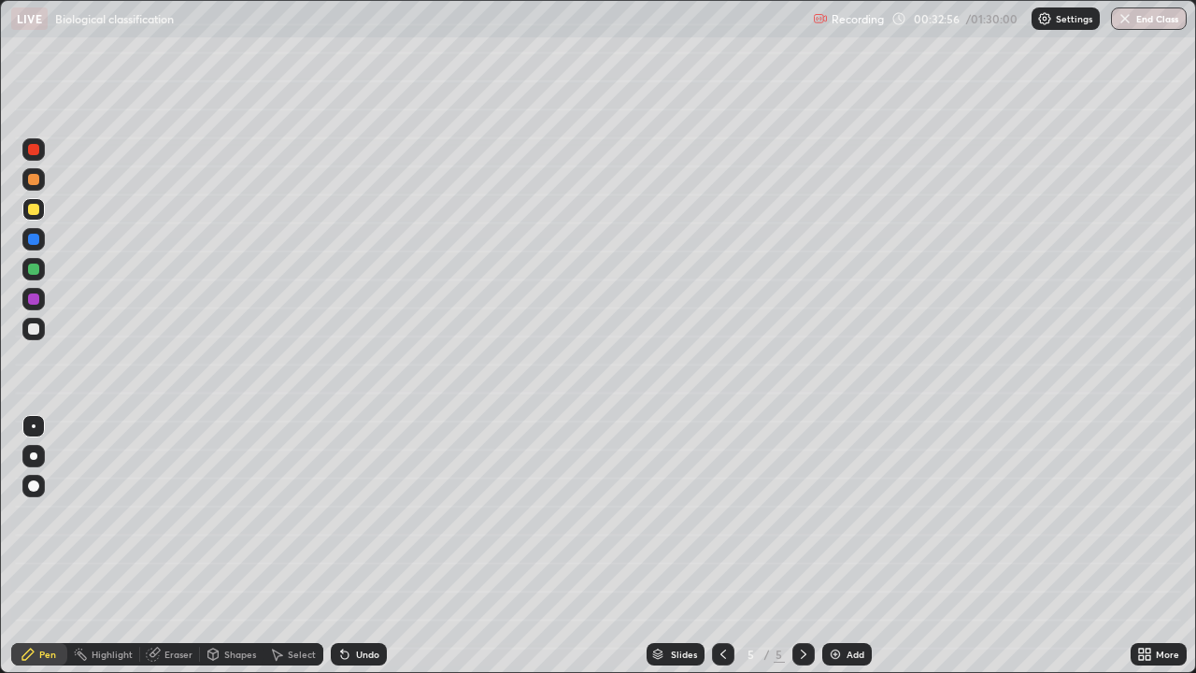
click at [341, 514] on icon at bounding box center [344, 654] width 7 height 7
click at [34, 426] on div at bounding box center [34, 426] width 4 height 4
click at [837, 514] on img at bounding box center [835, 654] width 15 height 15
click at [31, 332] on div at bounding box center [33, 328] width 11 height 11
click at [33, 330] on div at bounding box center [33, 328] width 11 height 11
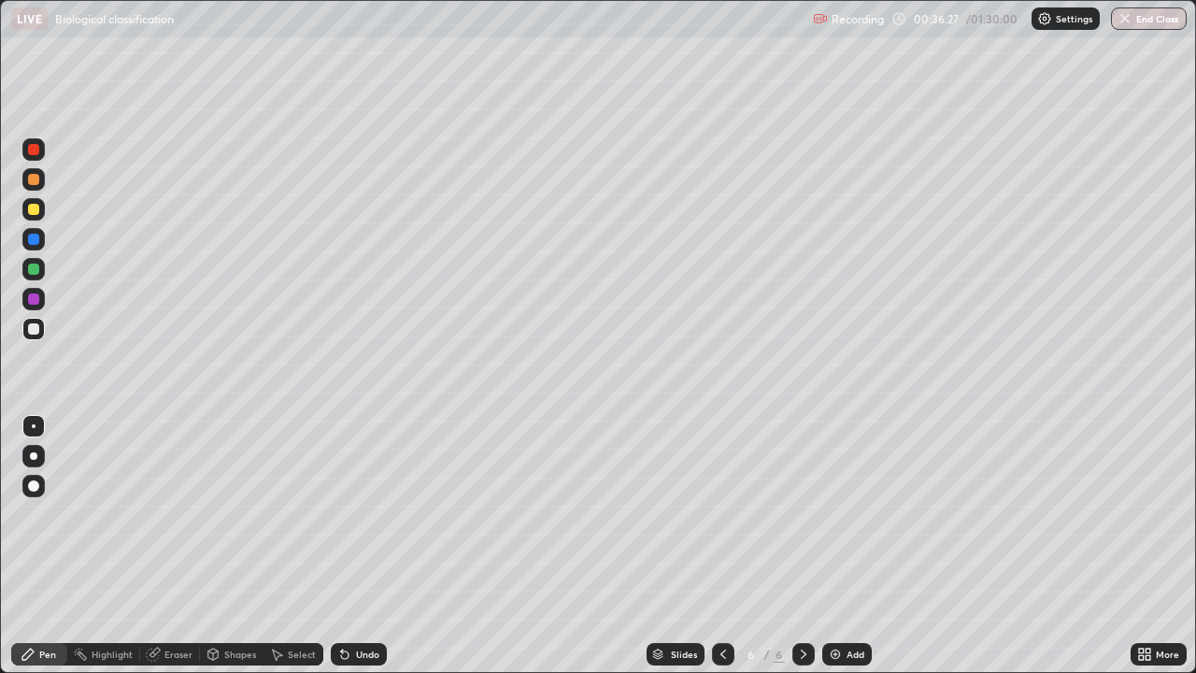
click at [36, 270] on div at bounding box center [33, 268] width 11 height 11
click at [33, 332] on div at bounding box center [33, 328] width 11 height 11
click at [35, 269] on div at bounding box center [33, 268] width 11 height 11
click at [35, 331] on div at bounding box center [33, 328] width 11 height 11
click at [345, 514] on icon at bounding box center [344, 654] width 7 height 7
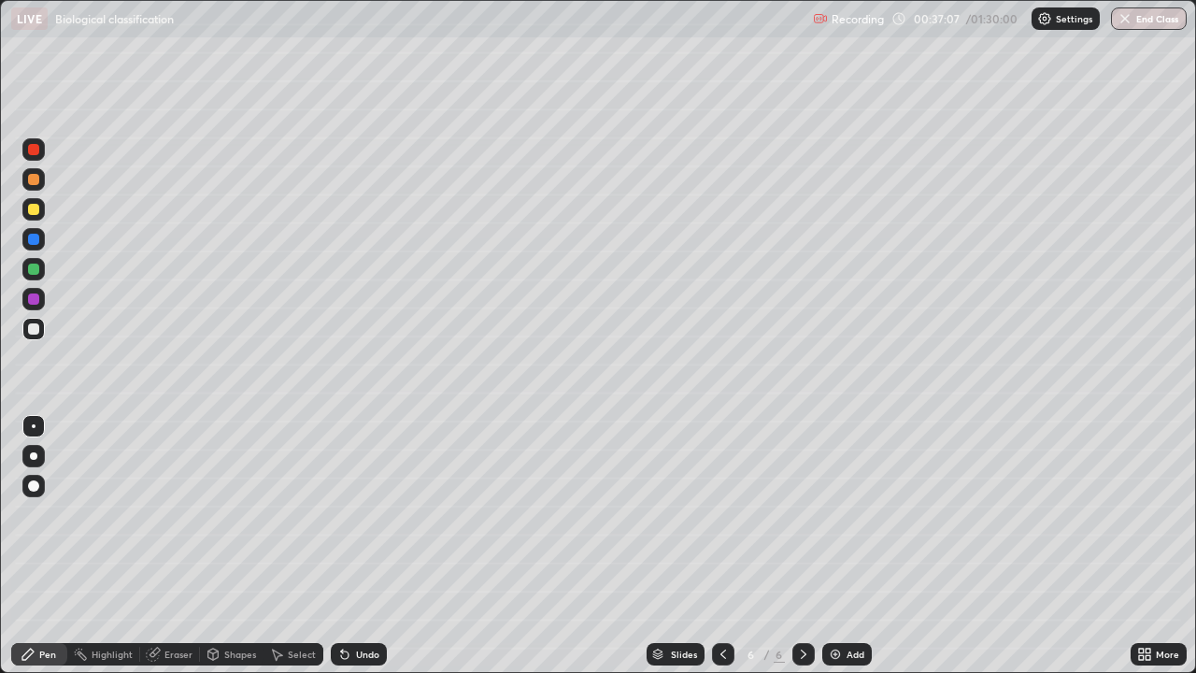
click at [344, 514] on icon at bounding box center [344, 654] width 7 height 7
click at [38, 212] on div at bounding box center [33, 209] width 22 height 22
click at [720, 514] on icon at bounding box center [723, 653] width 6 height 9
click at [799, 514] on icon at bounding box center [803, 654] width 15 height 15
click at [43, 333] on div at bounding box center [33, 329] width 22 height 22
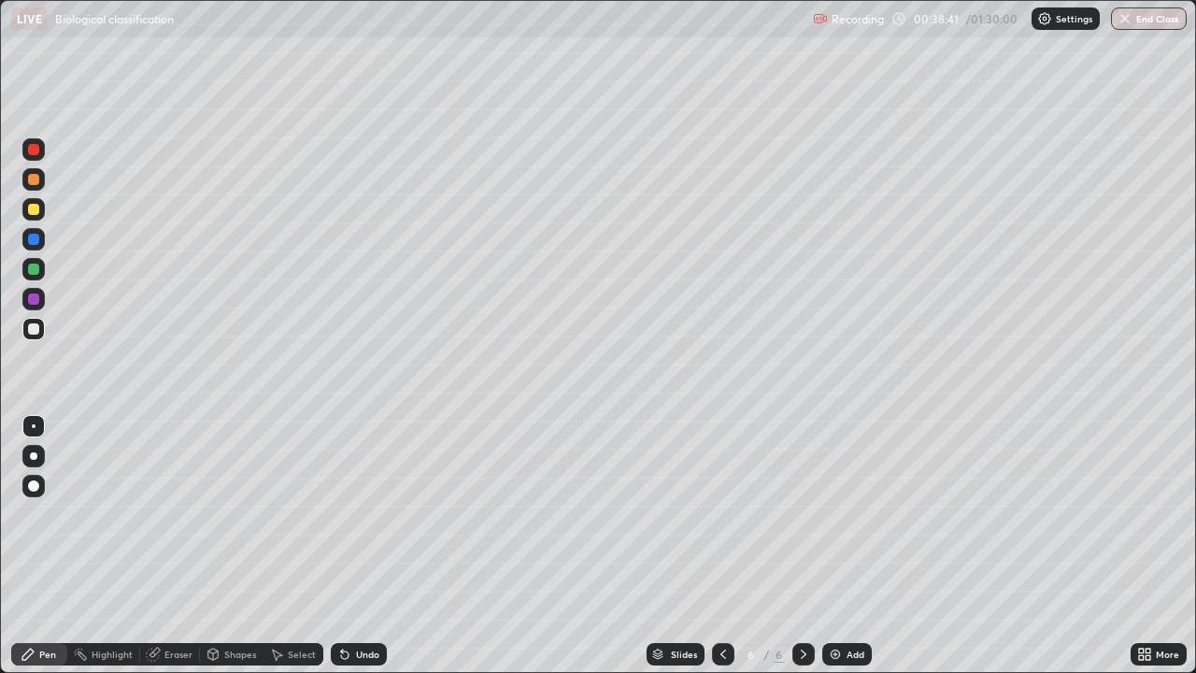
click at [36, 241] on div at bounding box center [33, 239] width 11 height 11
click at [35, 329] on div at bounding box center [33, 328] width 11 height 11
click at [35, 269] on div at bounding box center [33, 268] width 11 height 11
click at [33, 326] on div at bounding box center [33, 328] width 11 height 11
click at [34, 327] on div at bounding box center [33, 328] width 11 height 11
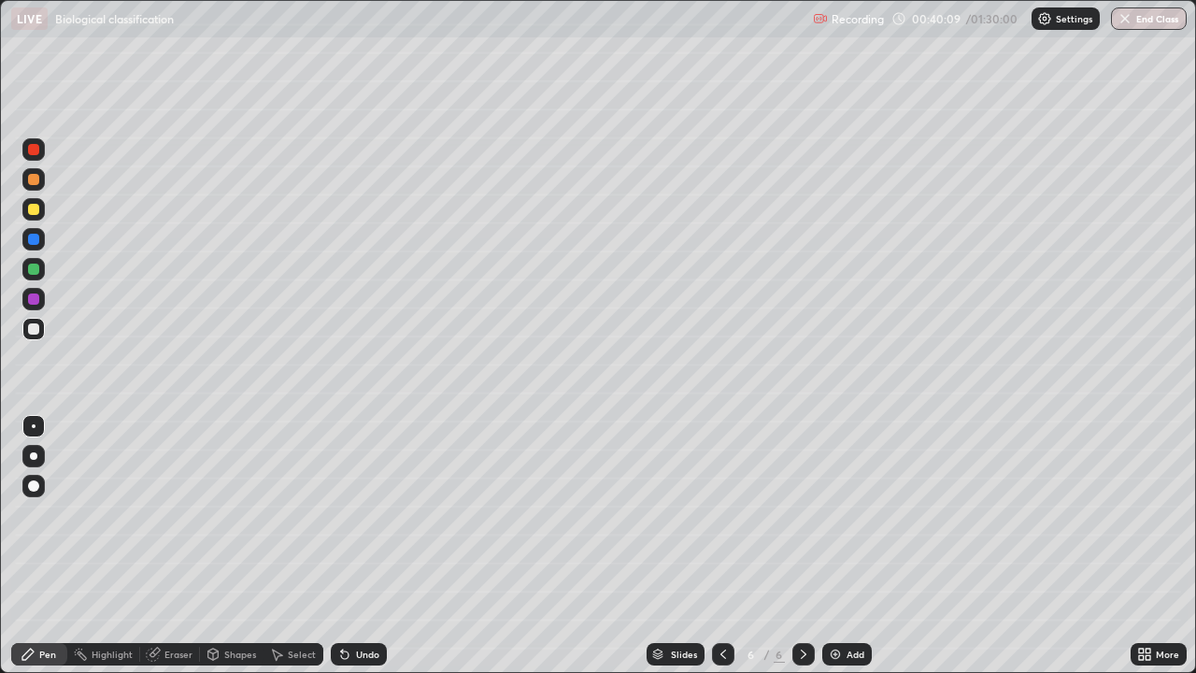
click at [35, 267] on div at bounding box center [33, 268] width 11 height 11
click at [44, 331] on div at bounding box center [33, 329] width 22 height 22
click at [46, 514] on div at bounding box center [34, 523] width 30 height 224
click at [32, 219] on div at bounding box center [33, 209] width 22 height 22
click at [35, 329] on div at bounding box center [33, 328] width 11 height 11
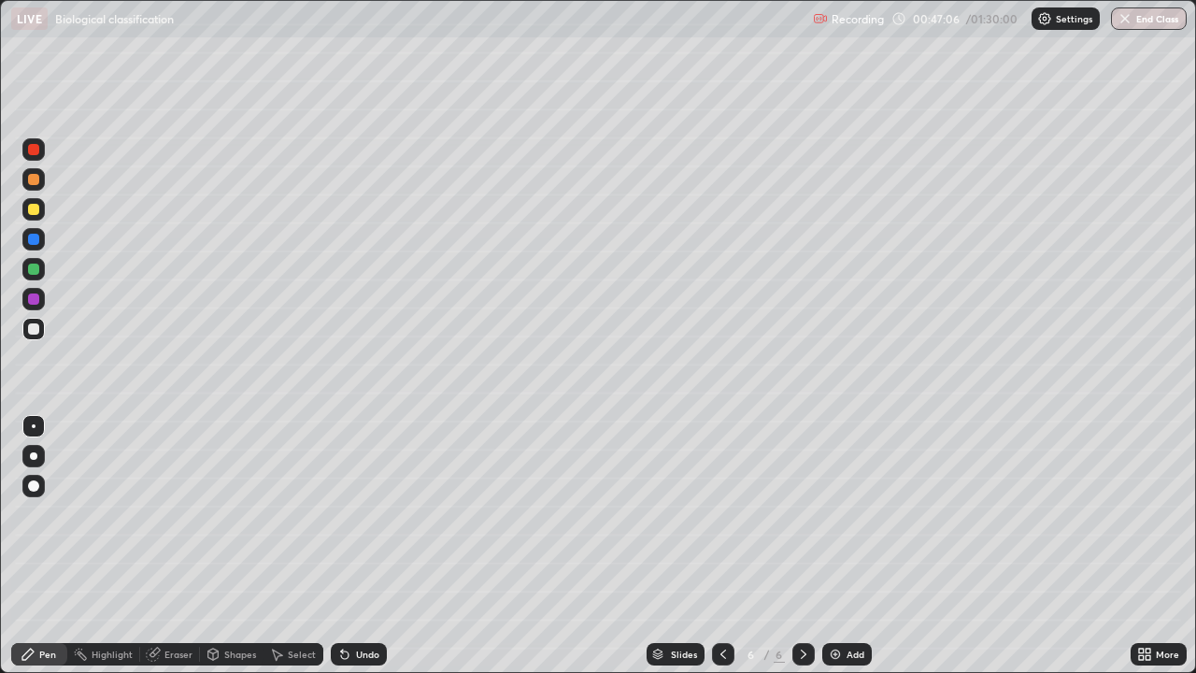
click at [835, 514] on img at bounding box center [835, 654] width 15 height 15
click at [35, 209] on div at bounding box center [33, 209] width 11 height 11
click at [35, 330] on div at bounding box center [33, 328] width 11 height 11
click at [36, 271] on div at bounding box center [33, 268] width 11 height 11
click at [38, 337] on div at bounding box center [33, 329] width 22 height 22
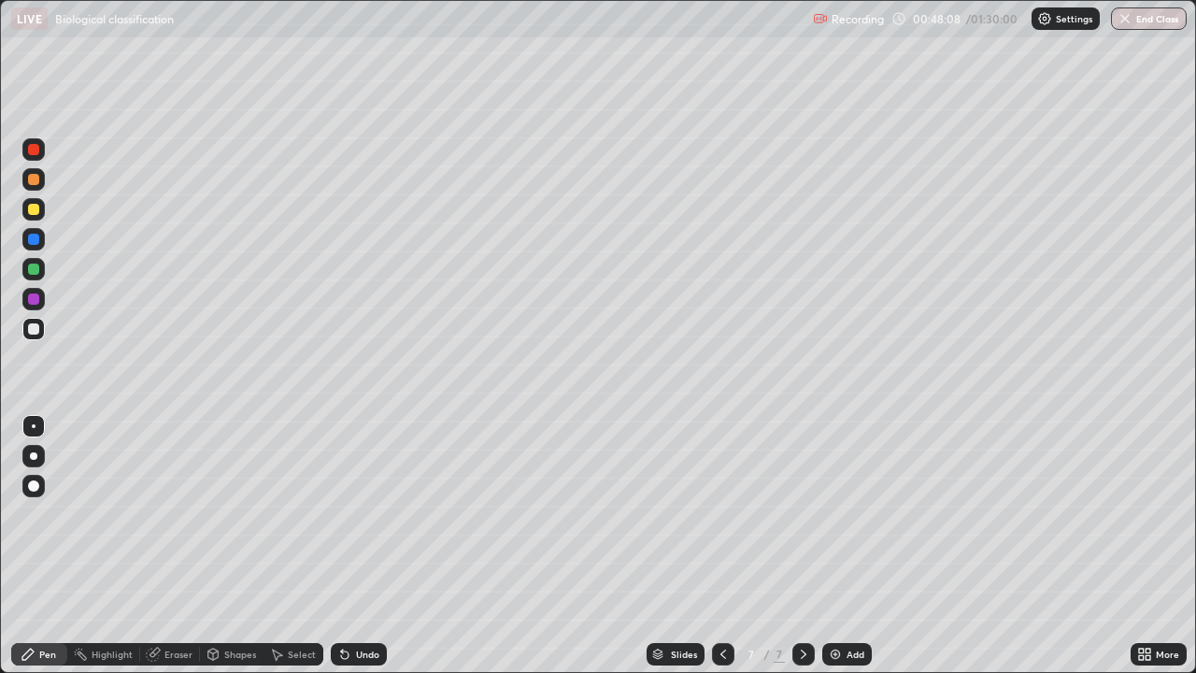
click at [31, 337] on div at bounding box center [33, 329] width 22 height 22
click at [36, 298] on div at bounding box center [33, 298] width 11 height 11
click at [36, 330] on div at bounding box center [33, 328] width 11 height 11
click at [33, 299] on div at bounding box center [33, 298] width 11 height 11
click at [33, 332] on div at bounding box center [33, 328] width 11 height 11
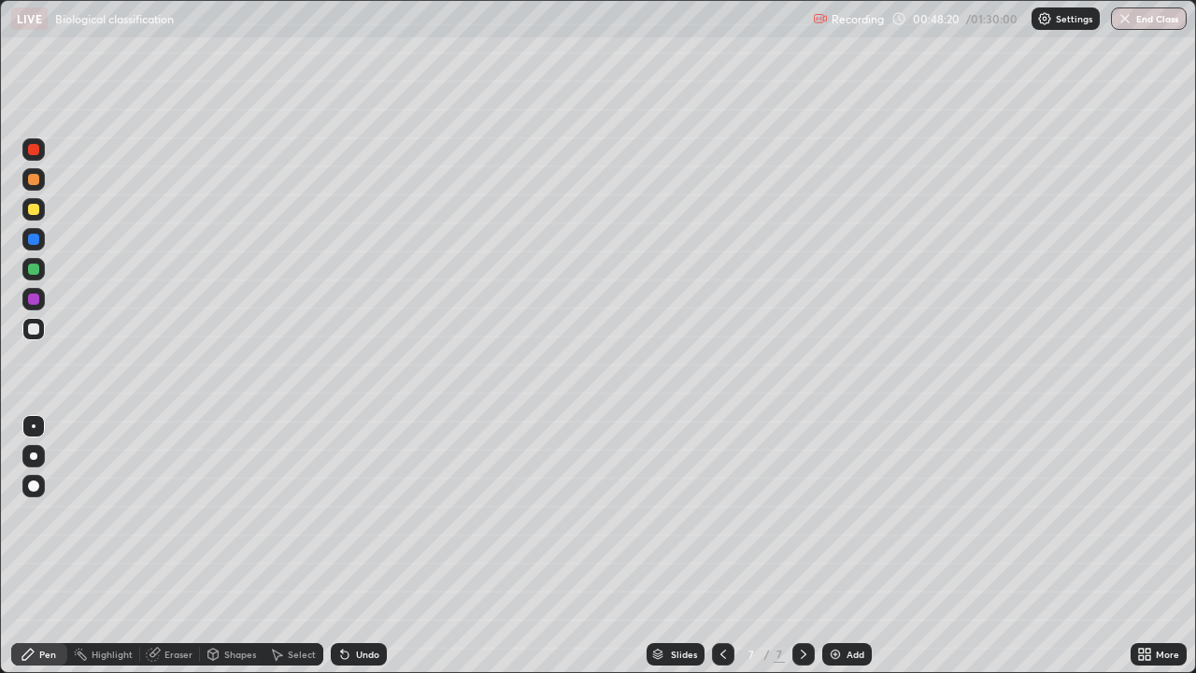
click at [34, 269] on div at bounding box center [33, 268] width 11 height 11
click at [37, 333] on div at bounding box center [33, 328] width 11 height 11
click at [36, 206] on div at bounding box center [33, 209] width 11 height 11
click at [266, 514] on div "Select" at bounding box center [293, 654] width 60 height 22
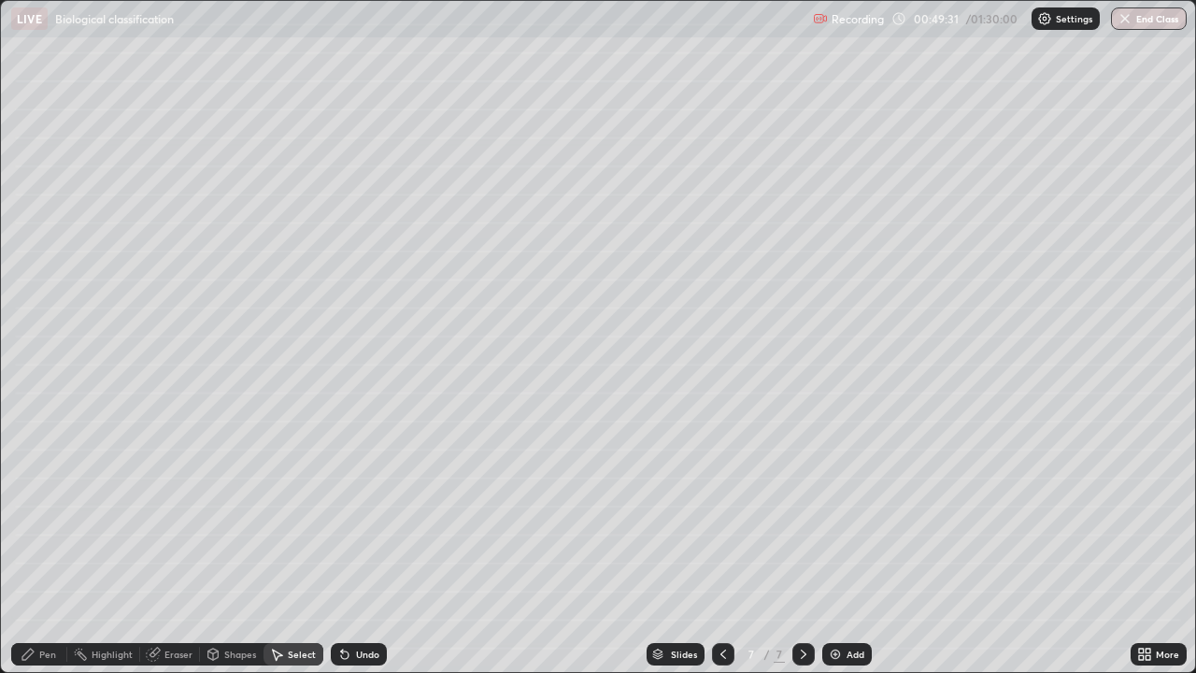
click at [264, 514] on div "Select" at bounding box center [293, 654] width 60 height 22
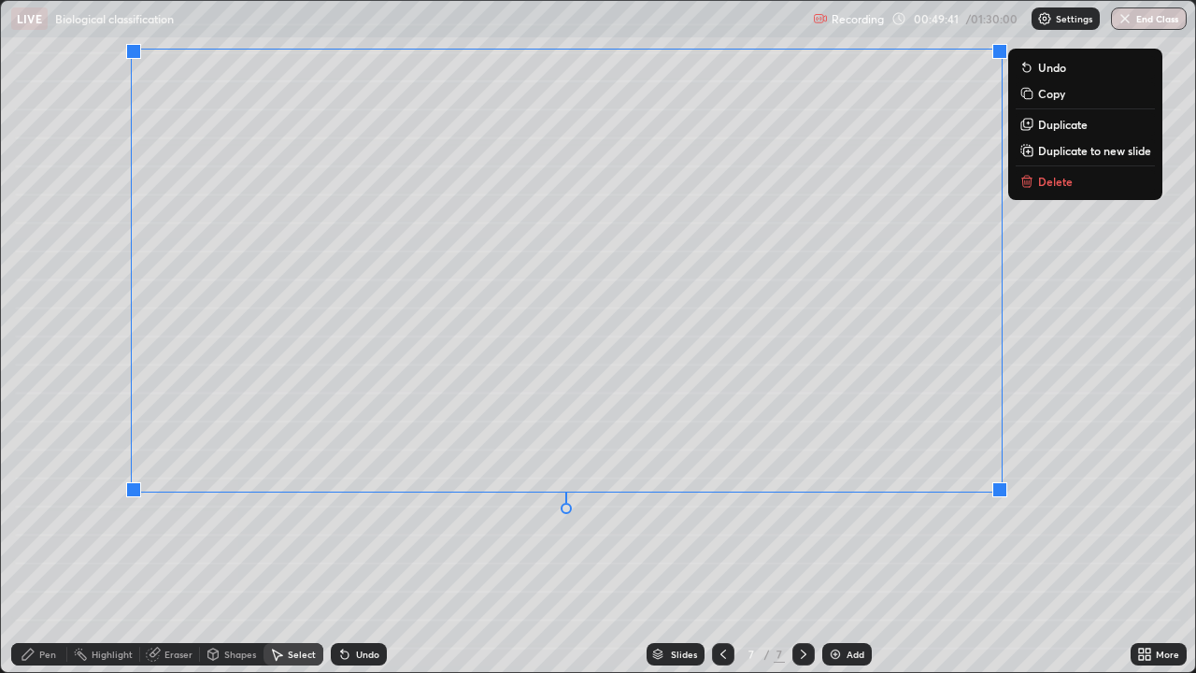
click at [37, 514] on div "Pen" at bounding box center [39, 654] width 56 height 22
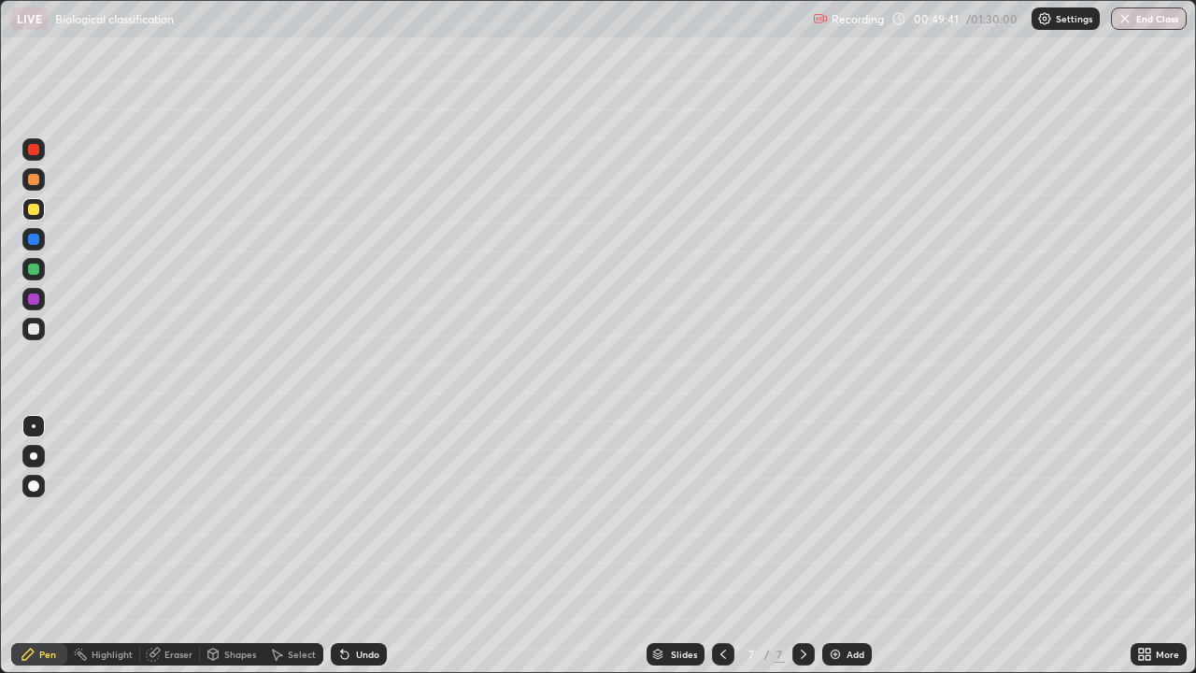
click at [35, 332] on div at bounding box center [33, 328] width 11 height 11
click at [35, 209] on div at bounding box center [33, 209] width 11 height 11
click at [34, 330] on div at bounding box center [33, 328] width 11 height 11
click at [35, 299] on div at bounding box center [33, 298] width 11 height 11
click at [832, 514] on img at bounding box center [835, 654] width 15 height 15
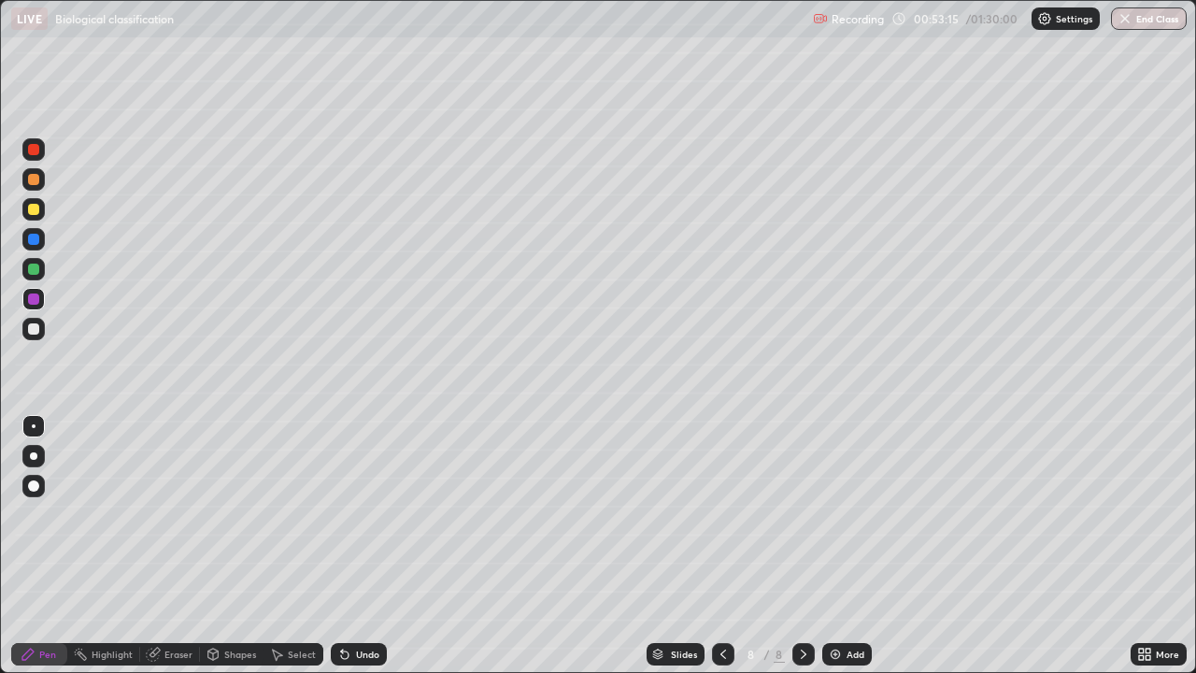
click at [32, 329] on div at bounding box center [33, 328] width 11 height 11
click at [32, 212] on div at bounding box center [33, 209] width 11 height 11
click at [28, 332] on div at bounding box center [33, 328] width 11 height 11
click at [34, 210] on div at bounding box center [33, 209] width 11 height 11
click at [34, 271] on div at bounding box center [33, 268] width 11 height 11
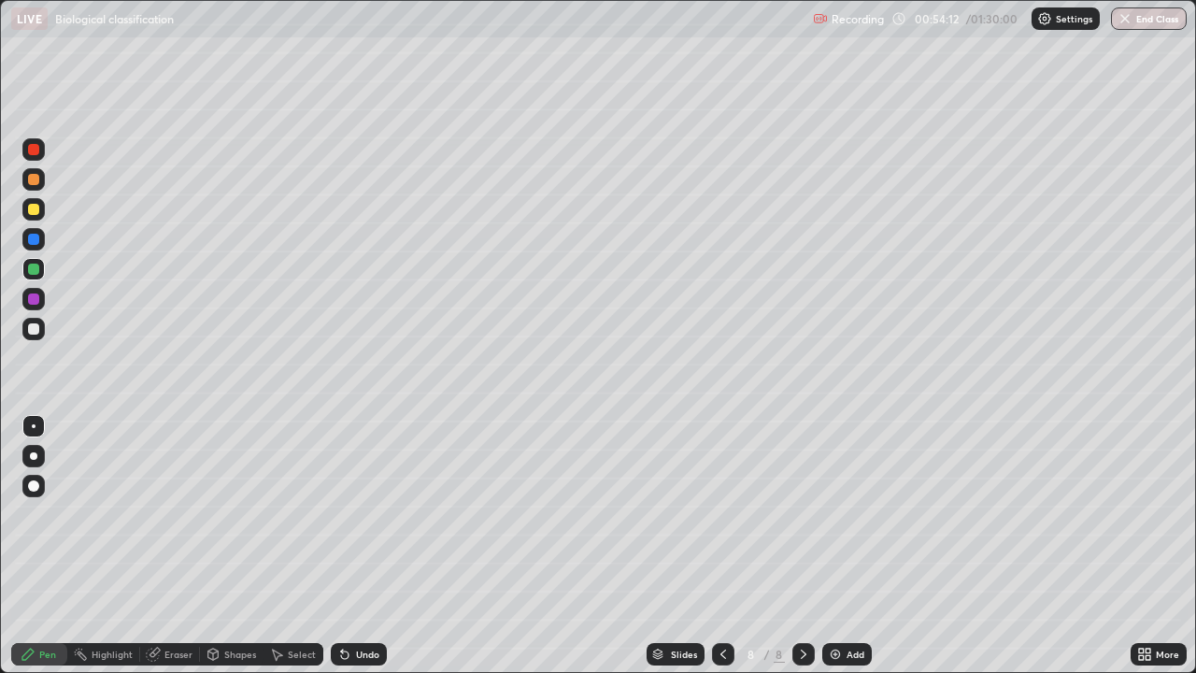
click at [30, 333] on div at bounding box center [33, 328] width 11 height 11
click at [32, 209] on div at bounding box center [33, 209] width 11 height 11
click at [25, 269] on div at bounding box center [33, 269] width 22 height 22
click at [41, 329] on div at bounding box center [33, 329] width 22 height 22
click at [35, 269] on div at bounding box center [33, 268] width 11 height 11
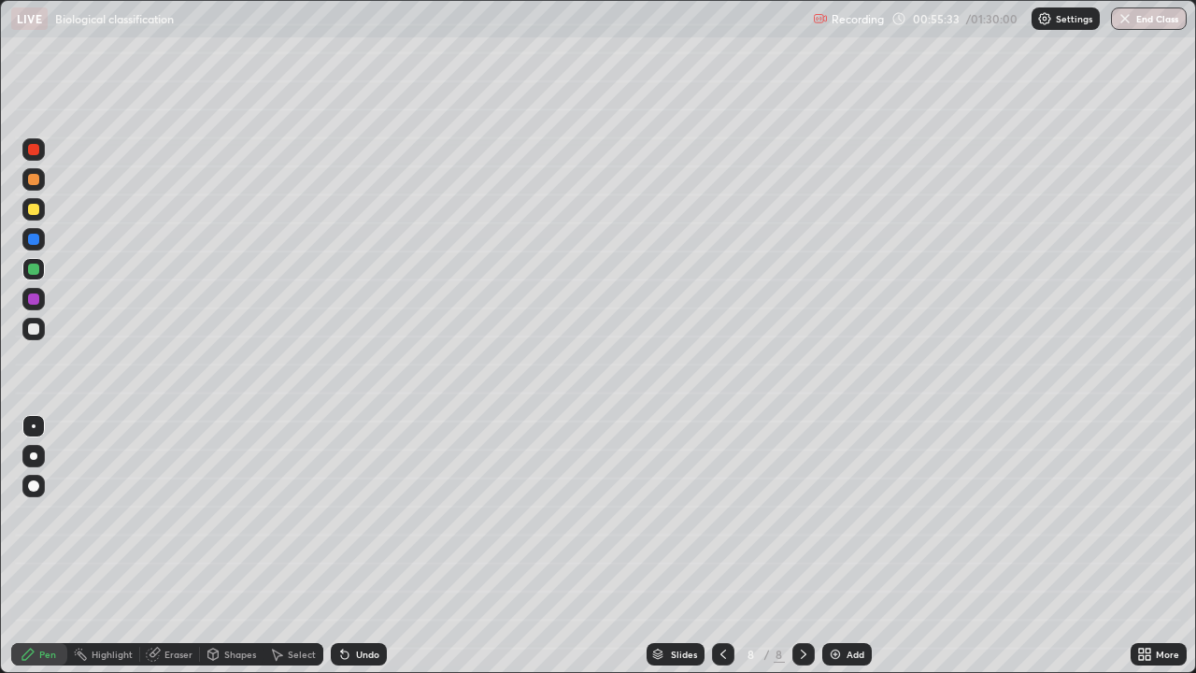
click at [41, 337] on div at bounding box center [33, 329] width 22 height 22
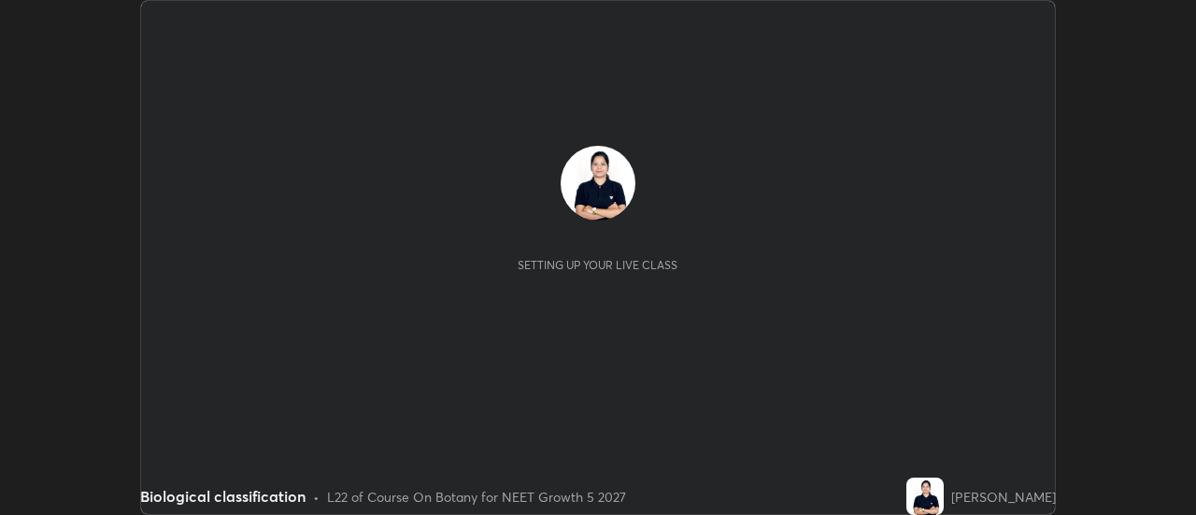
scroll to position [515, 1196]
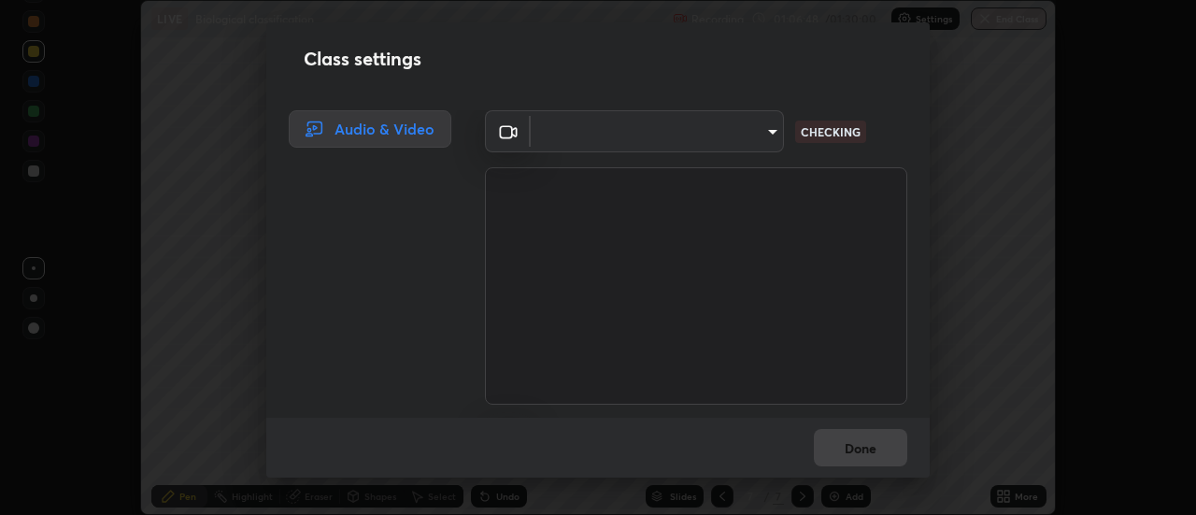
type input "c0318c2169e97be91d29acf291416a88c84fbbb6e6132cf31ff648c8cca26c2a"
type input "default"
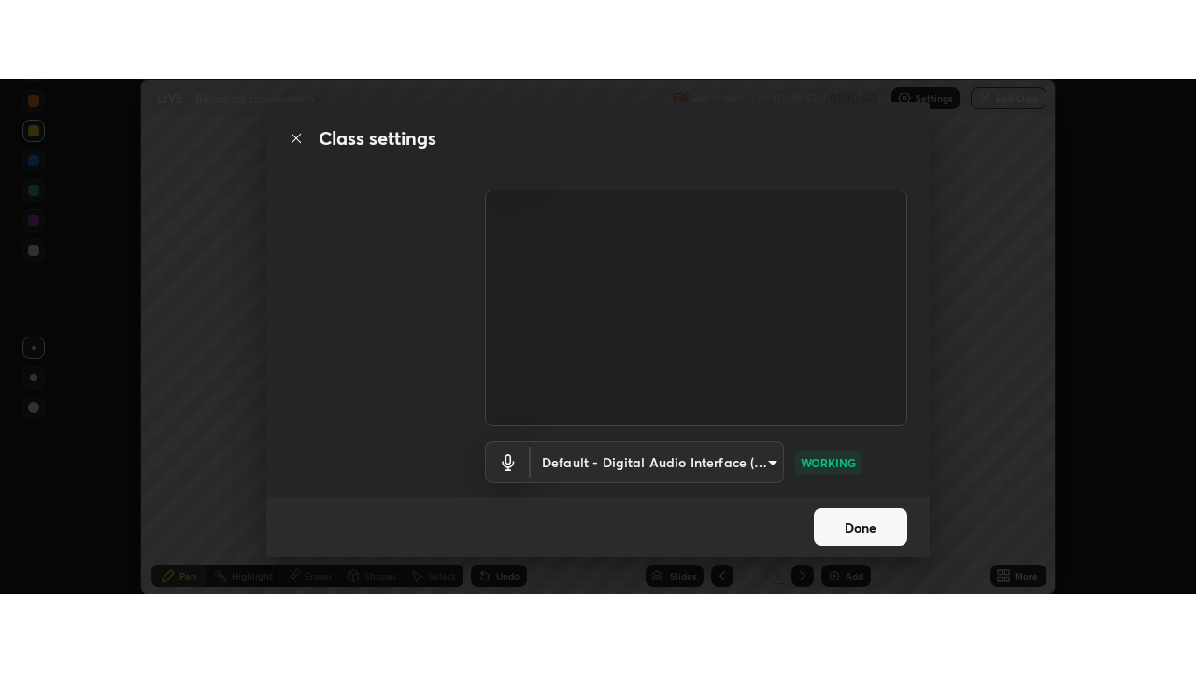
scroll to position [71, 0]
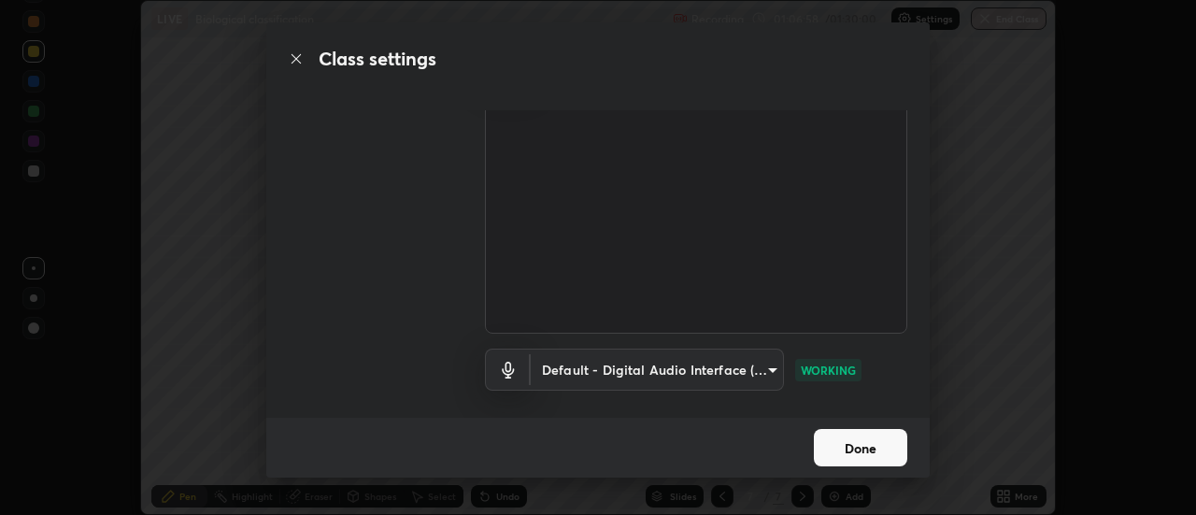
click at [868, 443] on button "Done" at bounding box center [860, 447] width 93 height 37
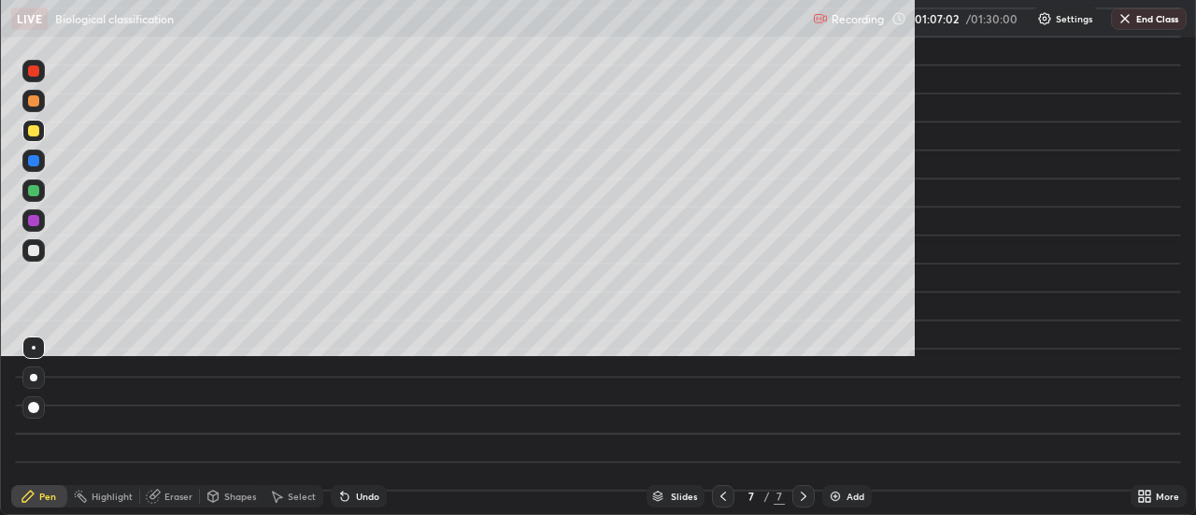
scroll to position [673, 1196]
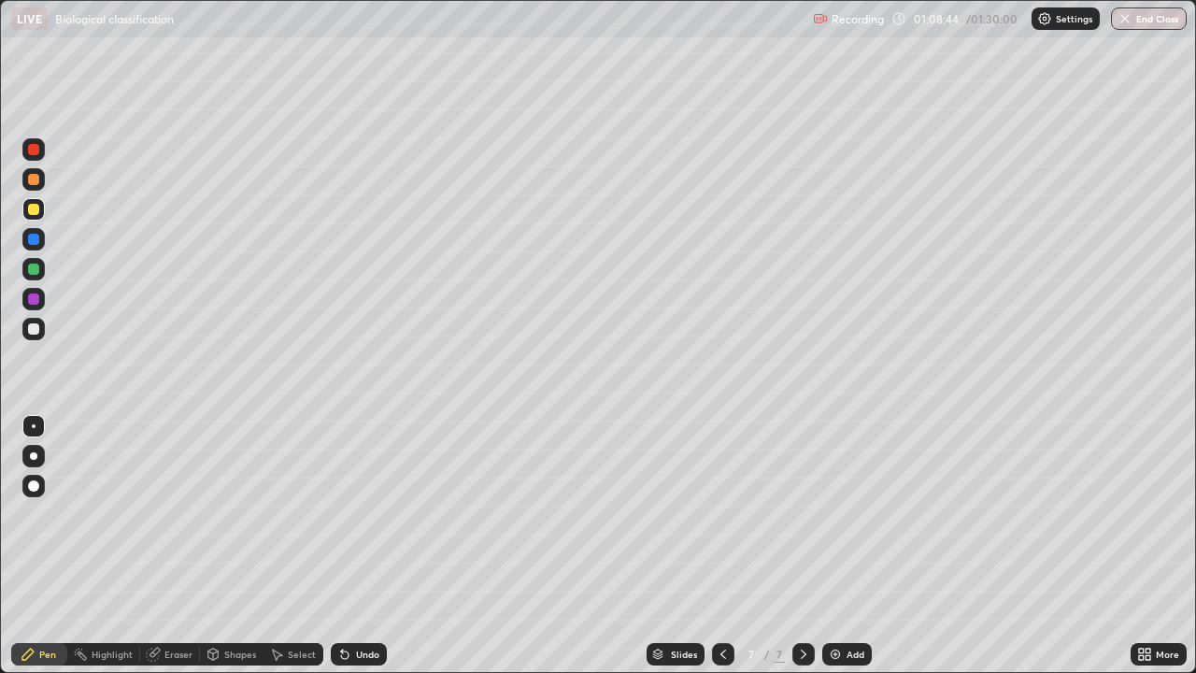
click at [836, 514] on img at bounding box center [835, 654] width 15 height 15
click at [1141, 514] on icon at bounding box center [1141, 657] width 5 height 5
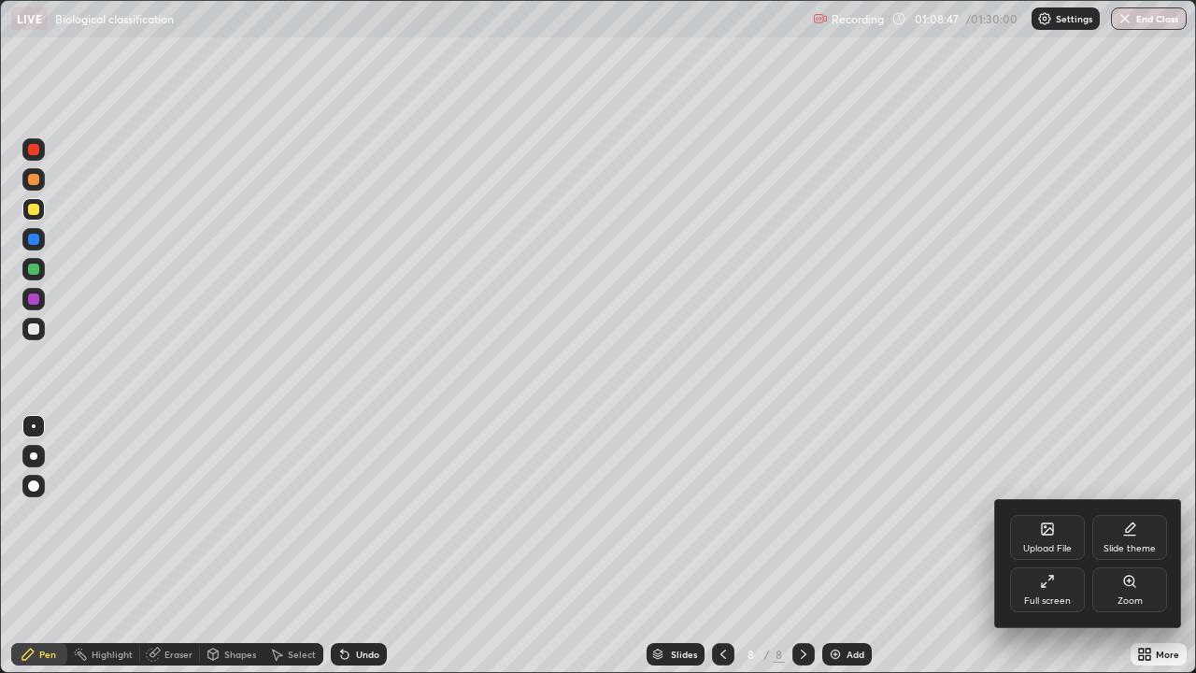
click at [1127, 514] on icon at bounding box center [1130, 526] width 9 height 9
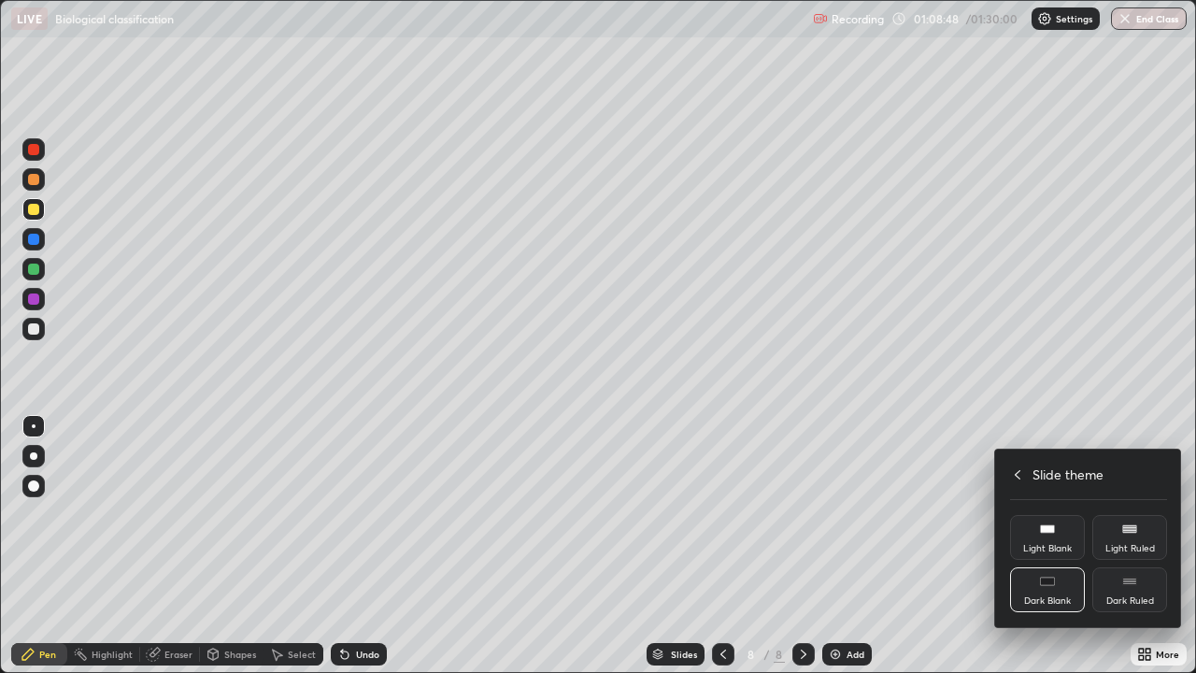
click at [1120, 514] on div "Dark Ruled" at bounding box center [1129, 589] width 75 height 45
click at [977, 514] on div at bounding box center [598, 336] width 1196 height 673
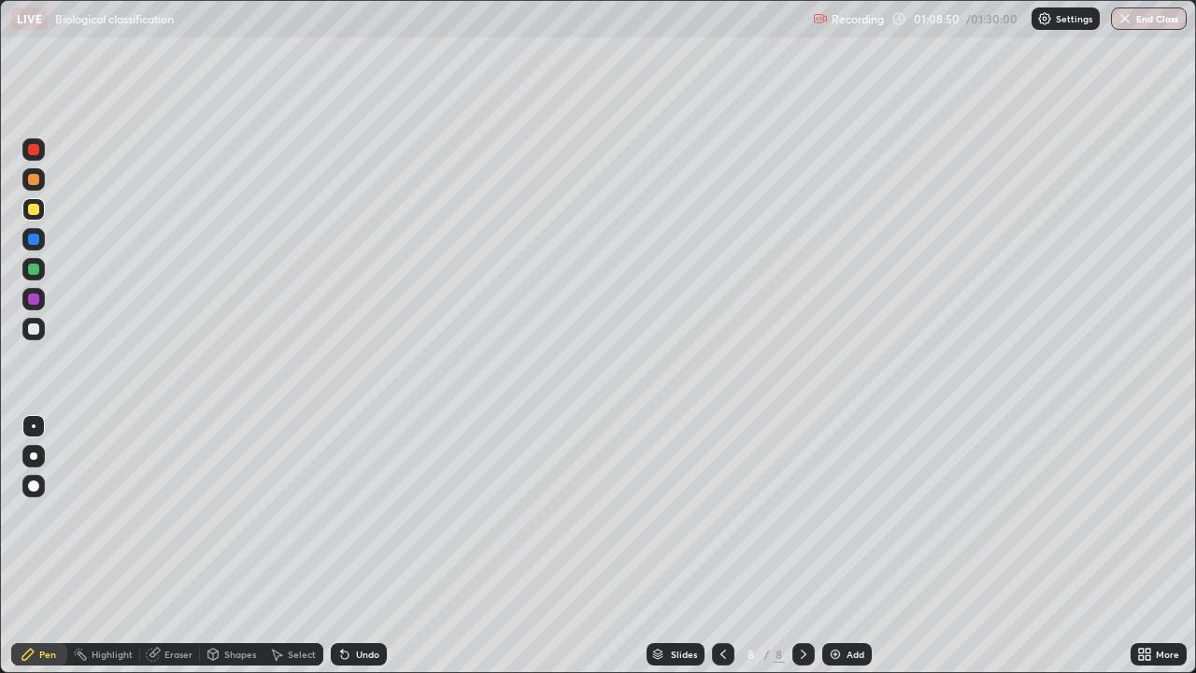
click at [35, 210] on div at bounding box center [33, 209] width 11 height 11
click at [33, 326] on div at bounding box center [33, 328] width 11 height 11
click at [33, 208] on div at bounding box center [33, 209] width 11 height 11
click at [276, 514] on icon at bounding box center [278, 654] width 10 height 11
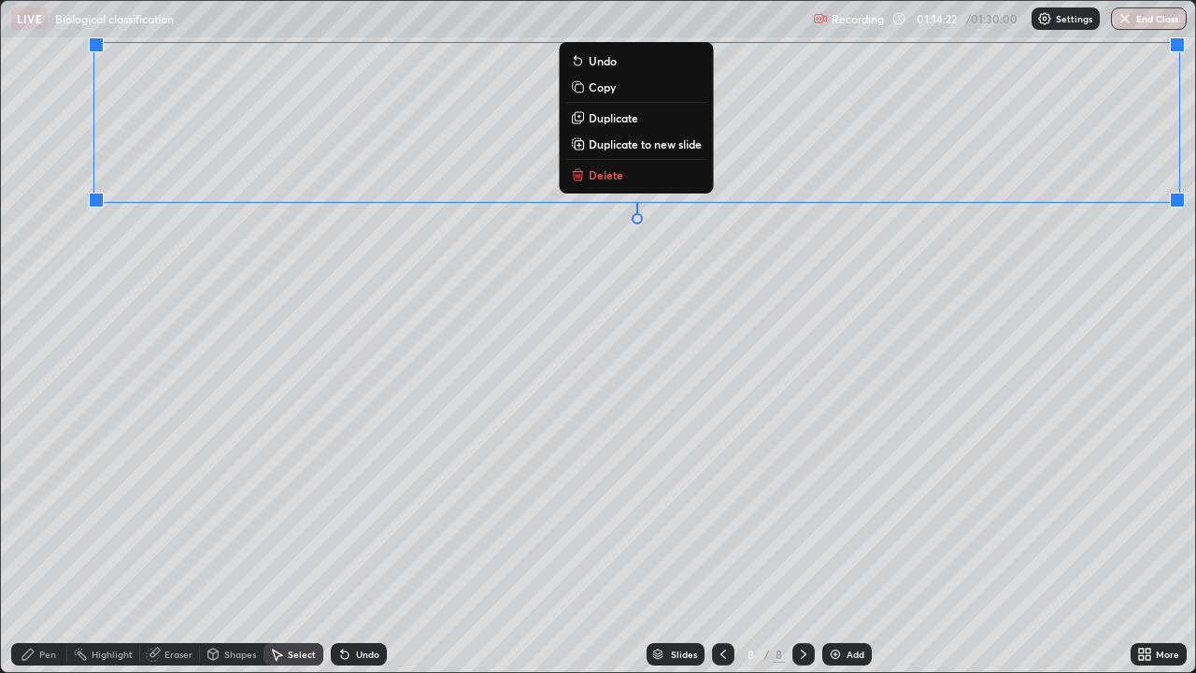
click at [39, 514] on div "Pen" at bounding box center [47, 653] width 17 height 9
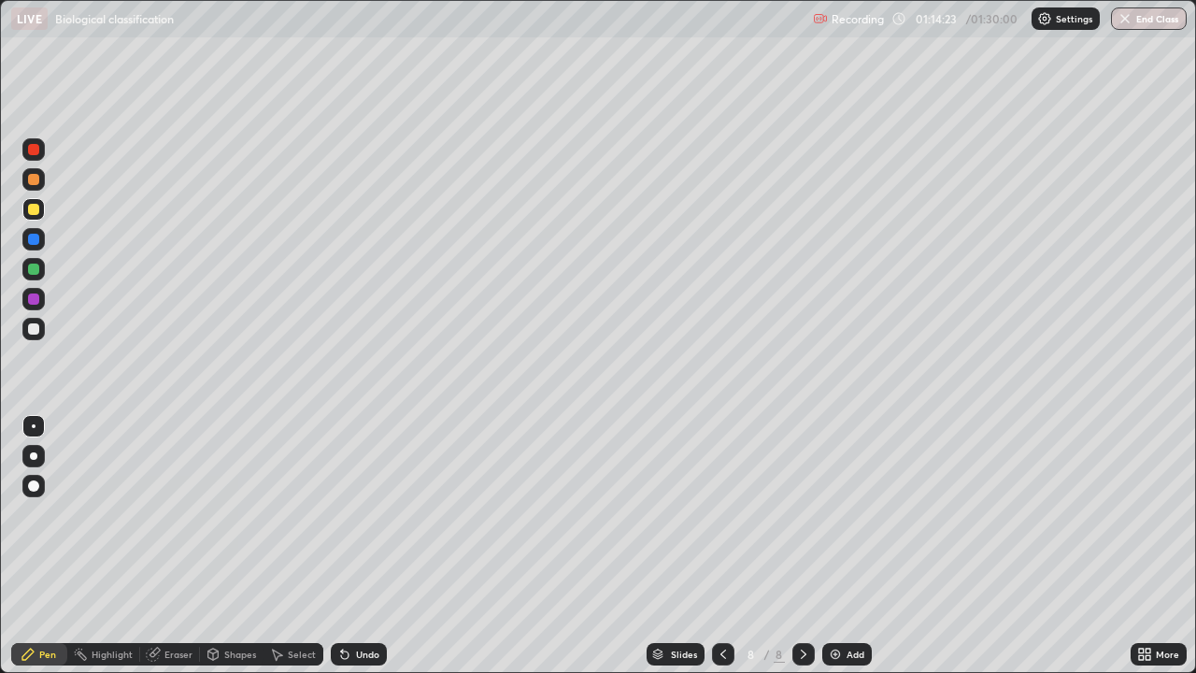
click at [160, 514] on div "Eraser" at bounding box center [170, 654] width 60 height 22
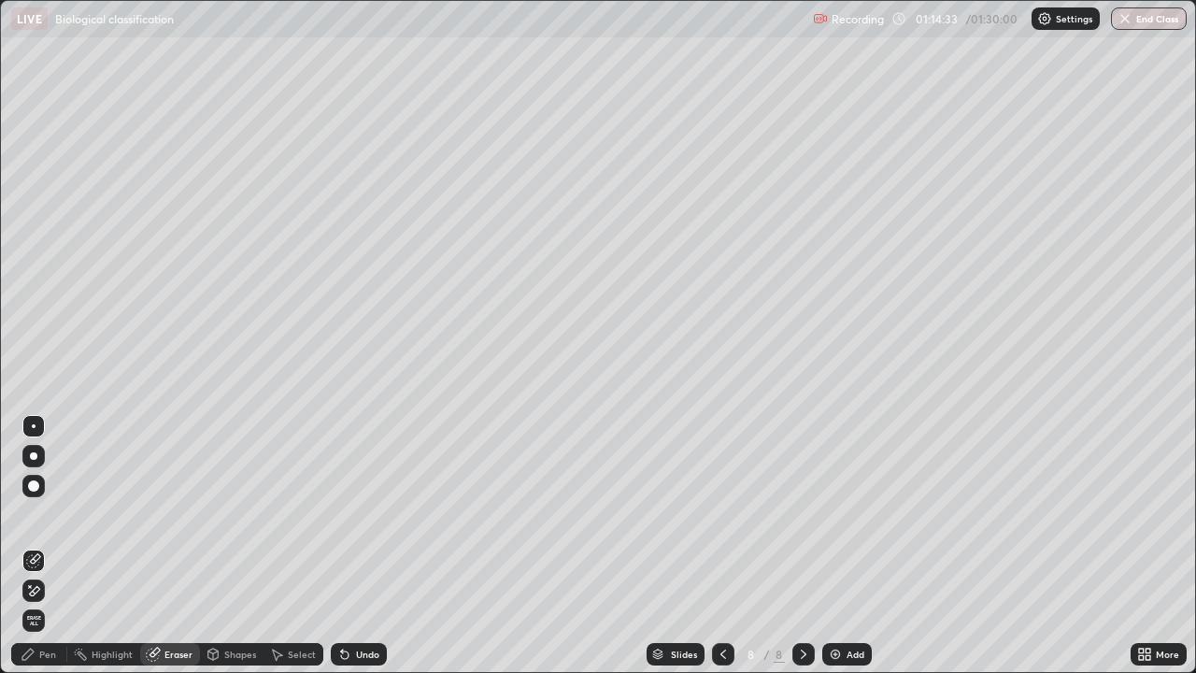
click at [33, 514] on icon at bounding box center [27, 653] width 11 height 11
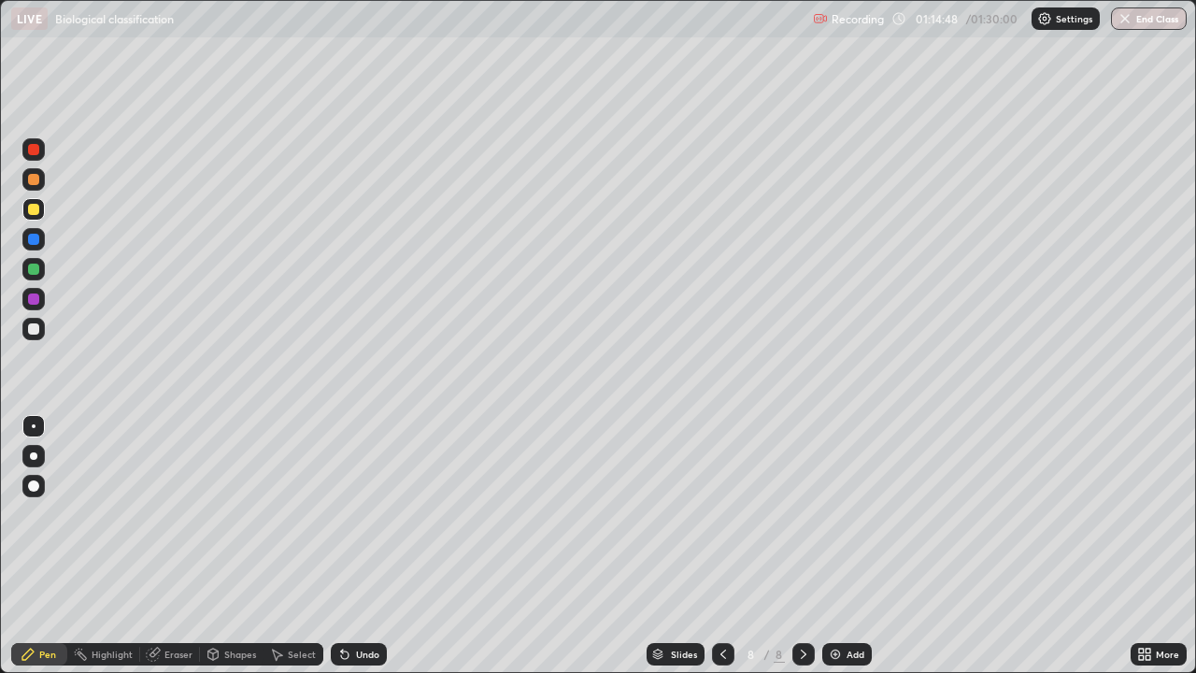
click at [26, 331] on div at bounding box center [33, 329] width 22 height 22
click at [36, 210] on div at bounding box center [33, 209] width 11 height 11
click at [42, 331] on div at bounding box center [33, 329] width 22 height 22
click at [40, 215] on div at bounding box center [33, 209] width 22 height 22
click at [38, 336] on div at bounding box center [33, 329] width 22 height 22
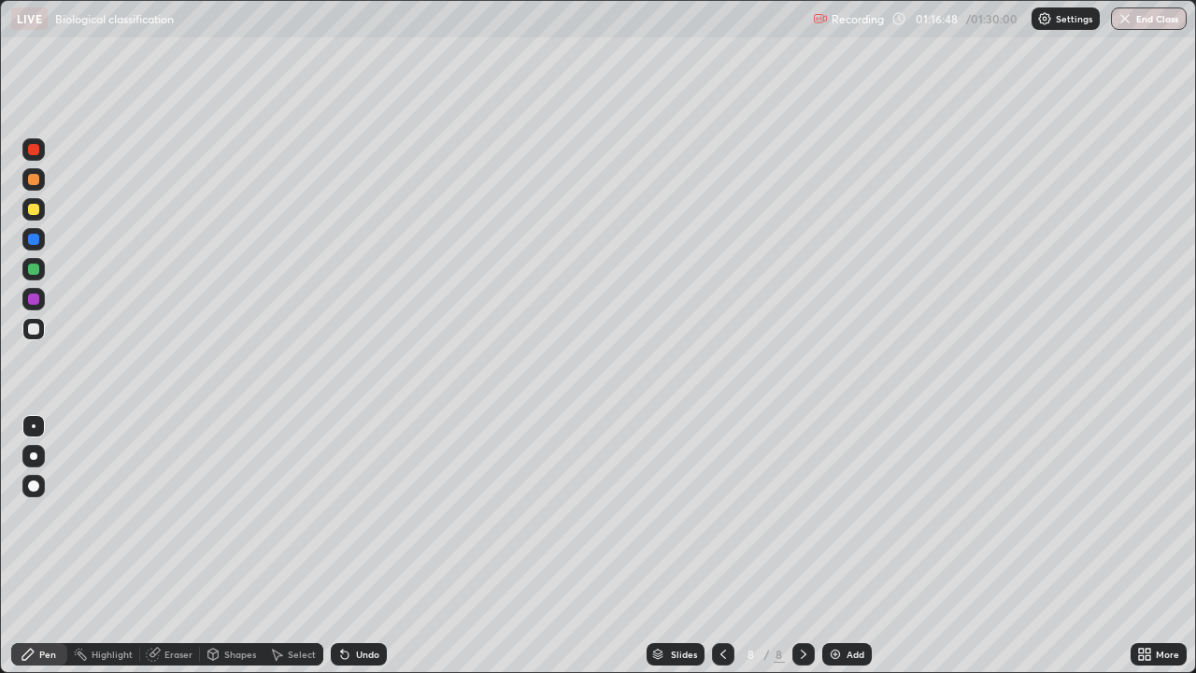
click at [35, 272] on div at bounding box center [33, 268] width 11 height 11
click at [341, 514] on icon at bounding box center [342, 650] width 2 height 2
click at [36, 204] on div at bounding box center [33, 209] width 11 height 11
click at [29, 326] on div at bounding box center [33, 328] width 11 height 11
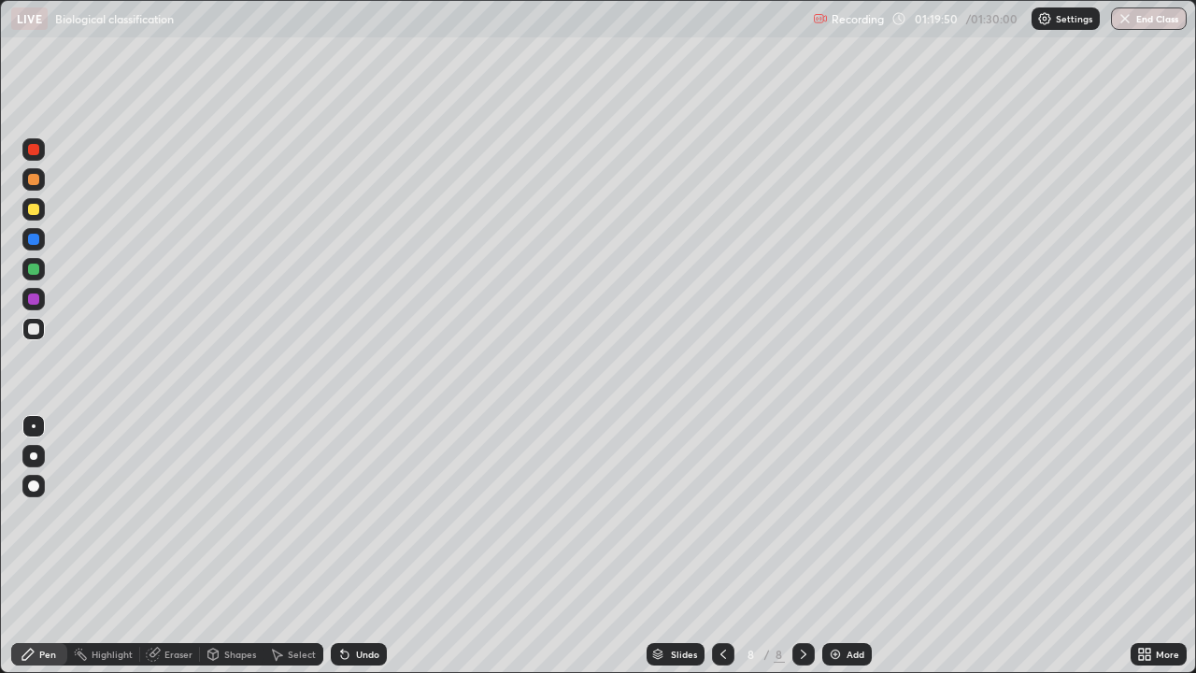
click at [37, 271] on div at bounding box center [33, 268] width 11 height 11
click at [281, 514] on icon at bounding box center [276, 654] width 15 height 15
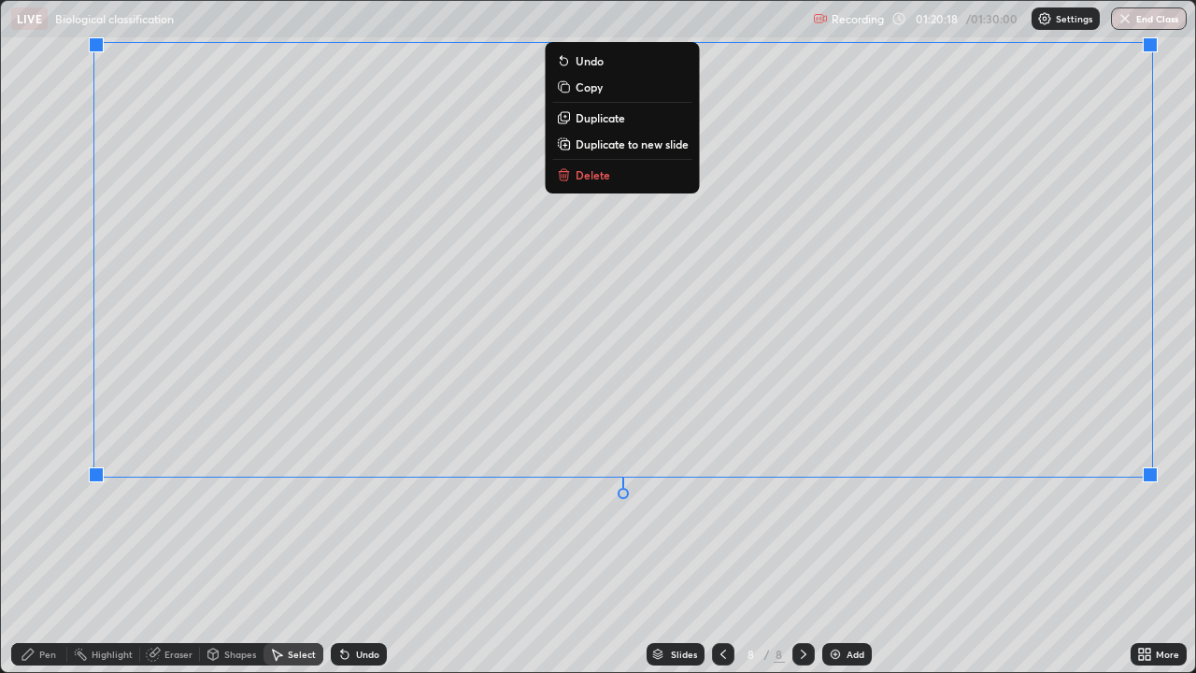
click at [40, 514] on div "Pen" at bounding box center [47, 653] width 17 height 9
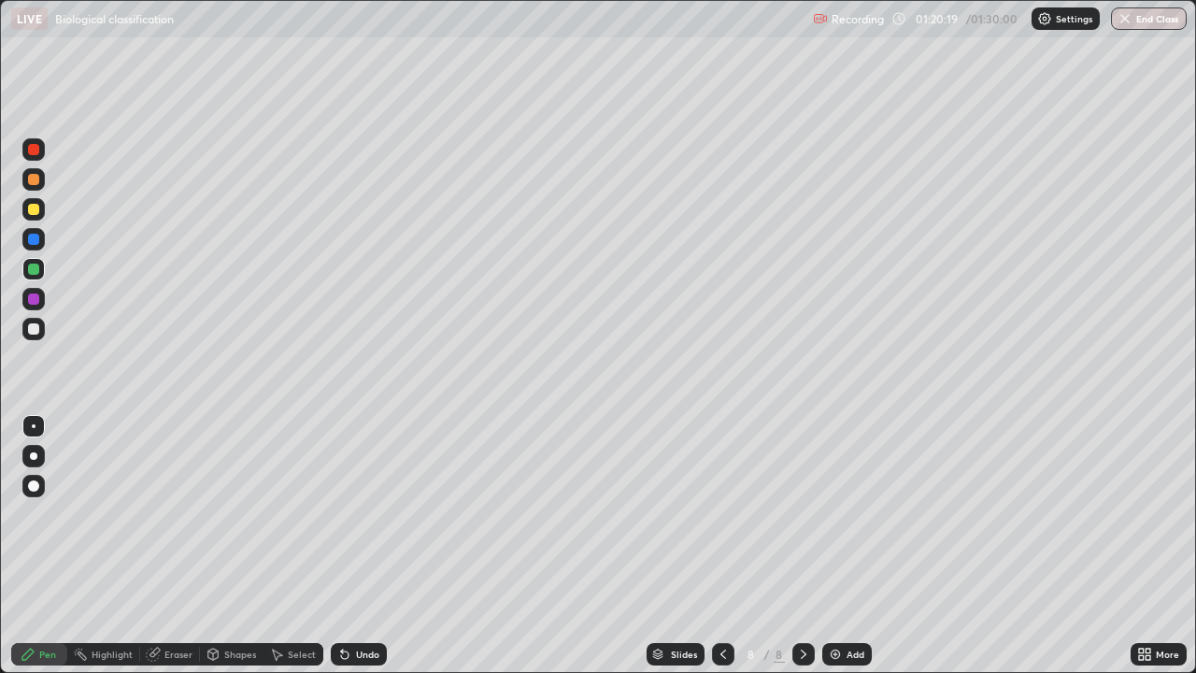
click at [34, 210] on div at bounding box center [33, 209] width 11 height 11
click at [35, 334] on div at bounding box center [33, 328] width 11 height 11
click at [35, 269] on div at bounding box center [33, 268] width 11 height 11
click at [341, 514] on icon at bounding box center [342, 650] width 2 height 2
click at [342, 514] on icon at bounding box center [344, 654] width 15 height 15
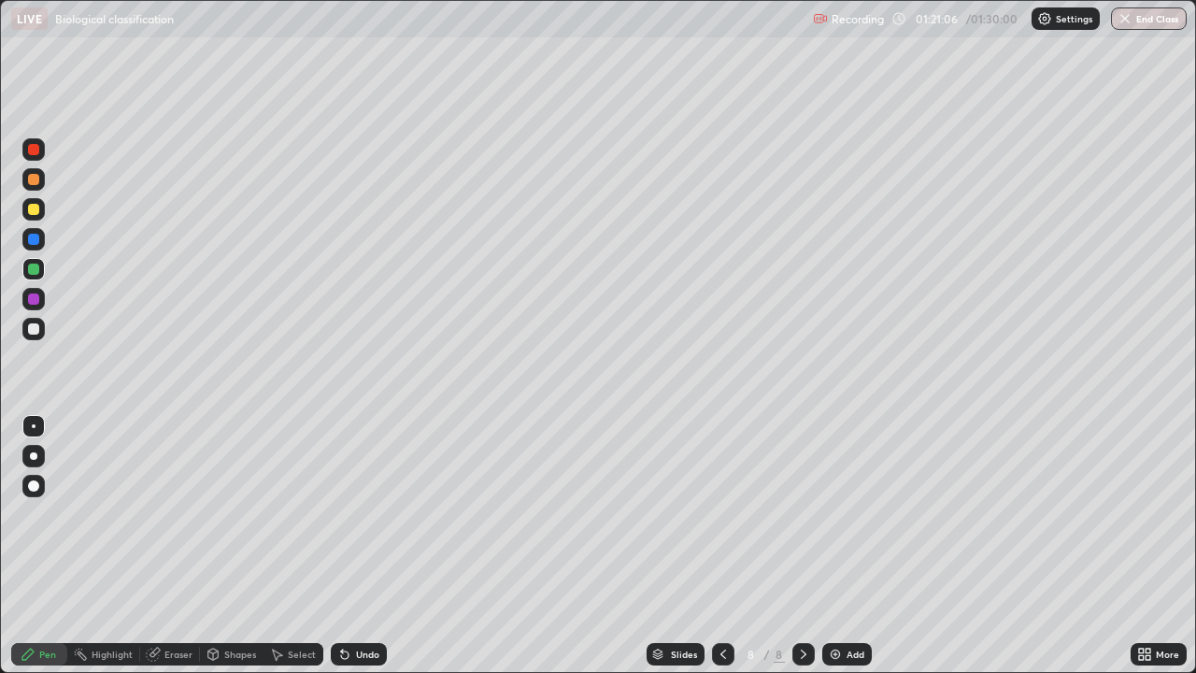
click at [341, 514] on icon at bounding box center [342, 650] width 2 height 2
click at [342, 514] on icon at bounding box center [344, 654] width 7 height 7
click at [836, 514] on img at bounding box center [835, 654] width 15 height 15
click at [34, 208] on div at bounding box center [33, 209] width 11 height 11
click at [39, 218] on div at bounding box center [33, 209] width 22 height 22
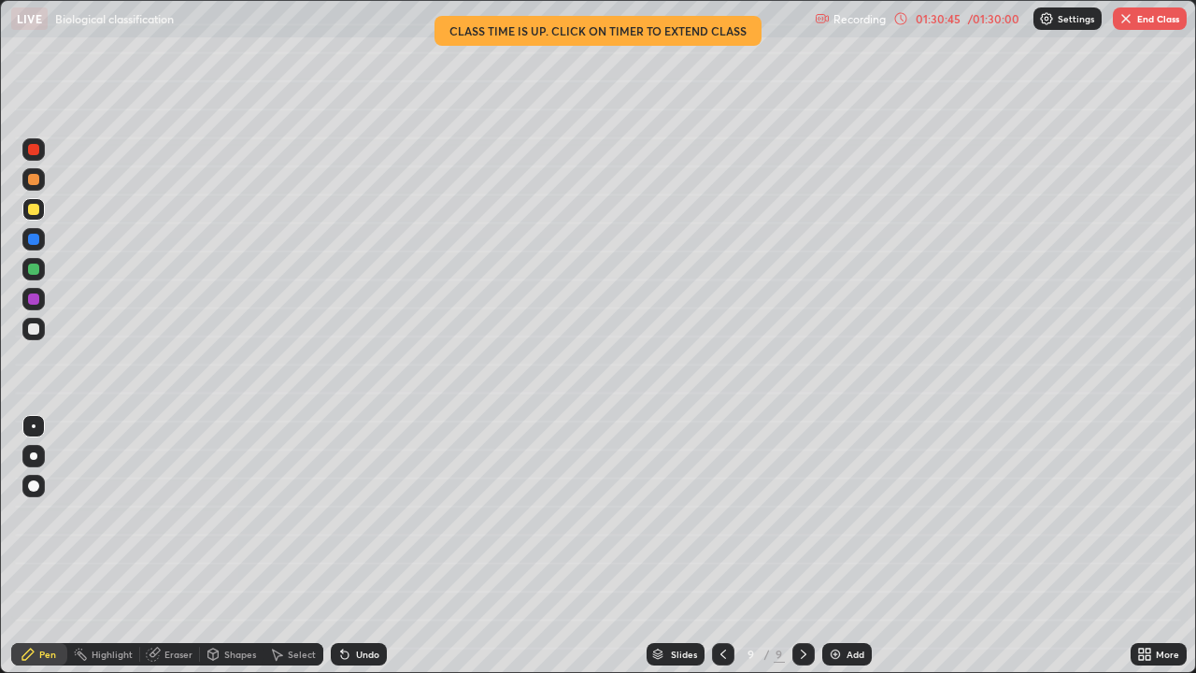
click at [1144, 26] on button "End Class" at bounding box center [1150, 18] width 74 height 22
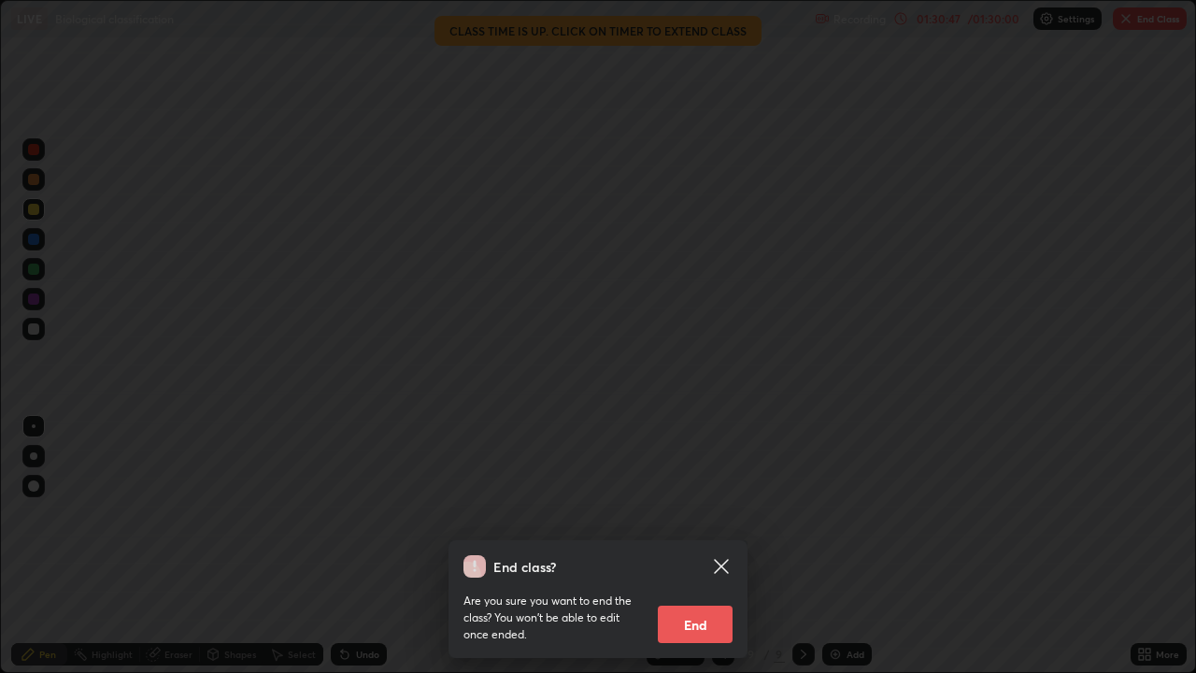
click at [706, 514] on button "End" at bounding box center [695, 623] width 75 height 37
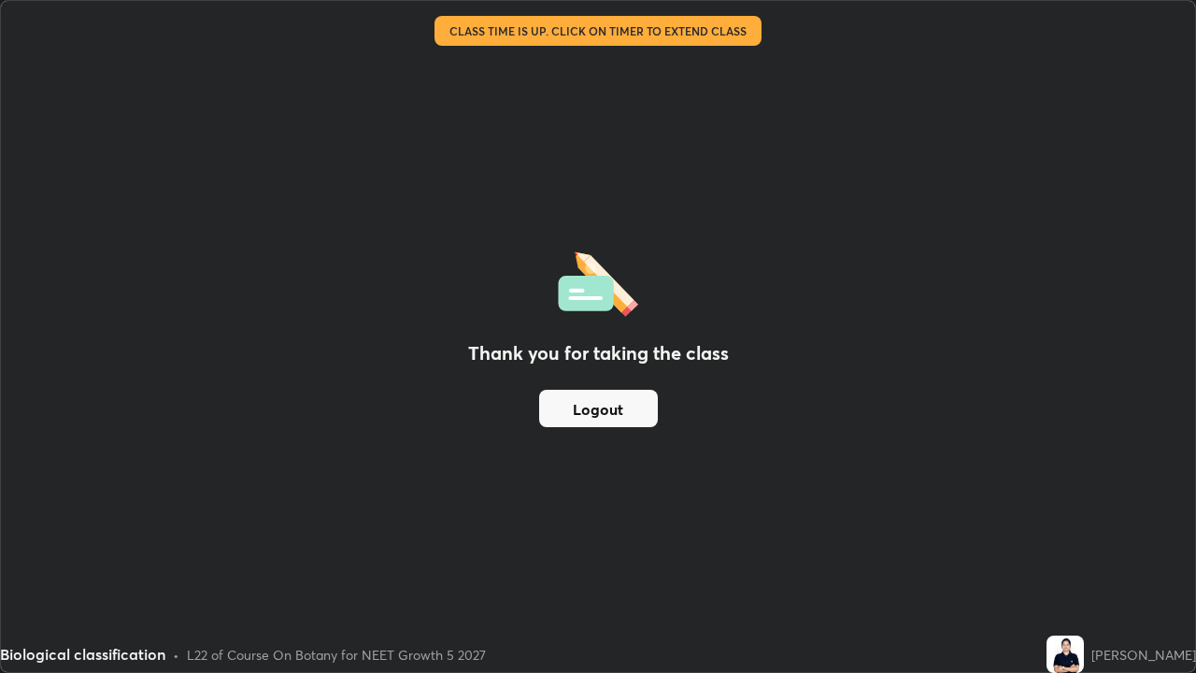
click at [528, 292] on div "Thank you for taking the class Logout" at bounding box center [598, 336] width 1194 height 671
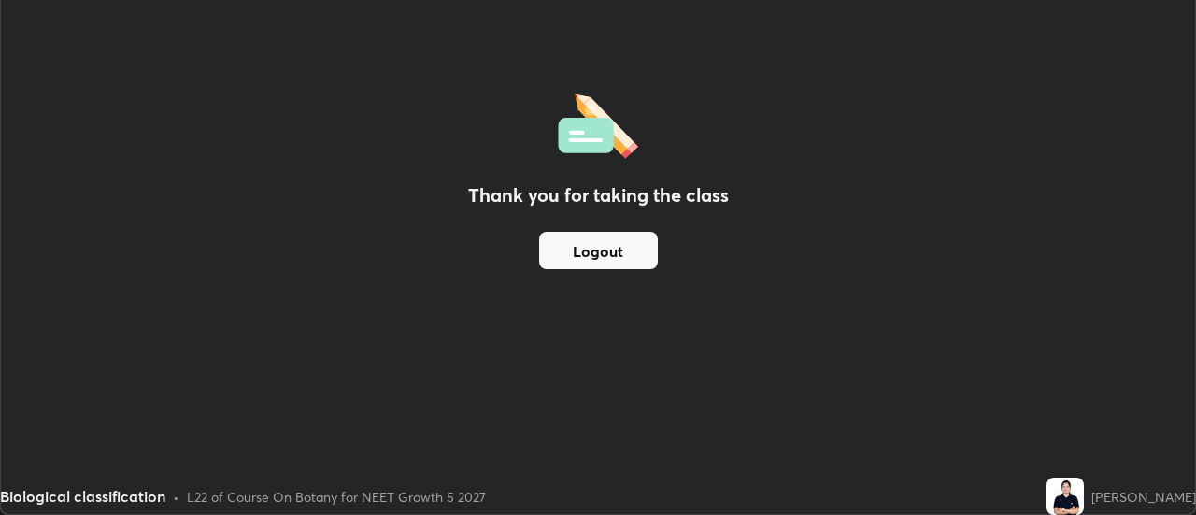
scroll to position [92919, 92238]
